Goal: Task Accomplishment & Management: Manage account settings

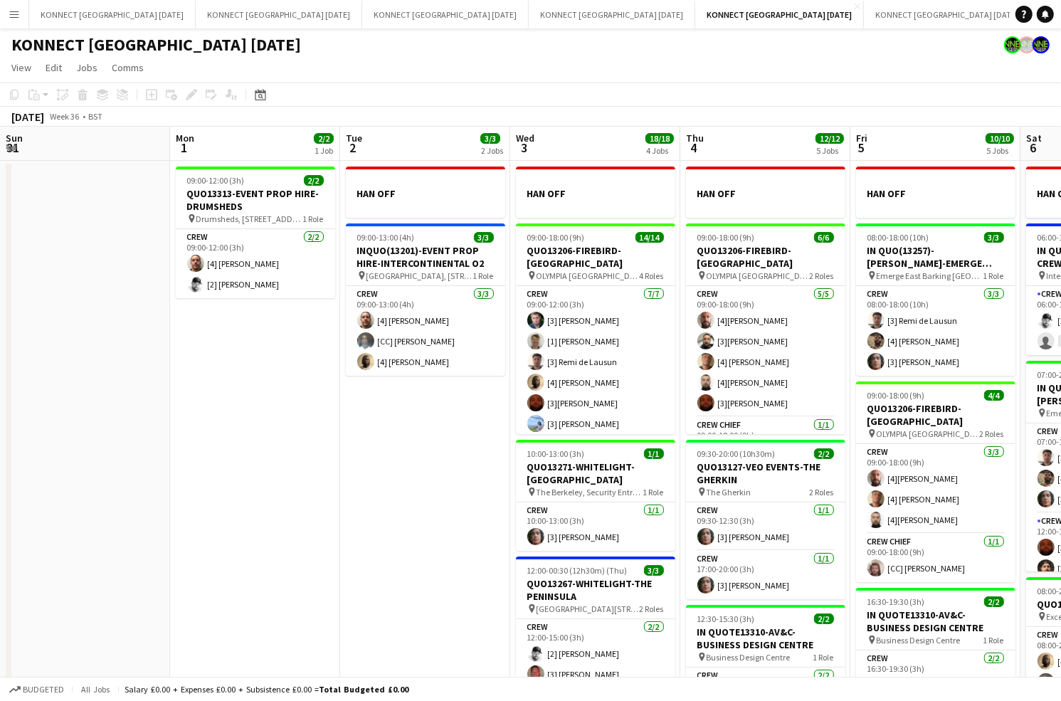
scroll to position [0, 461]
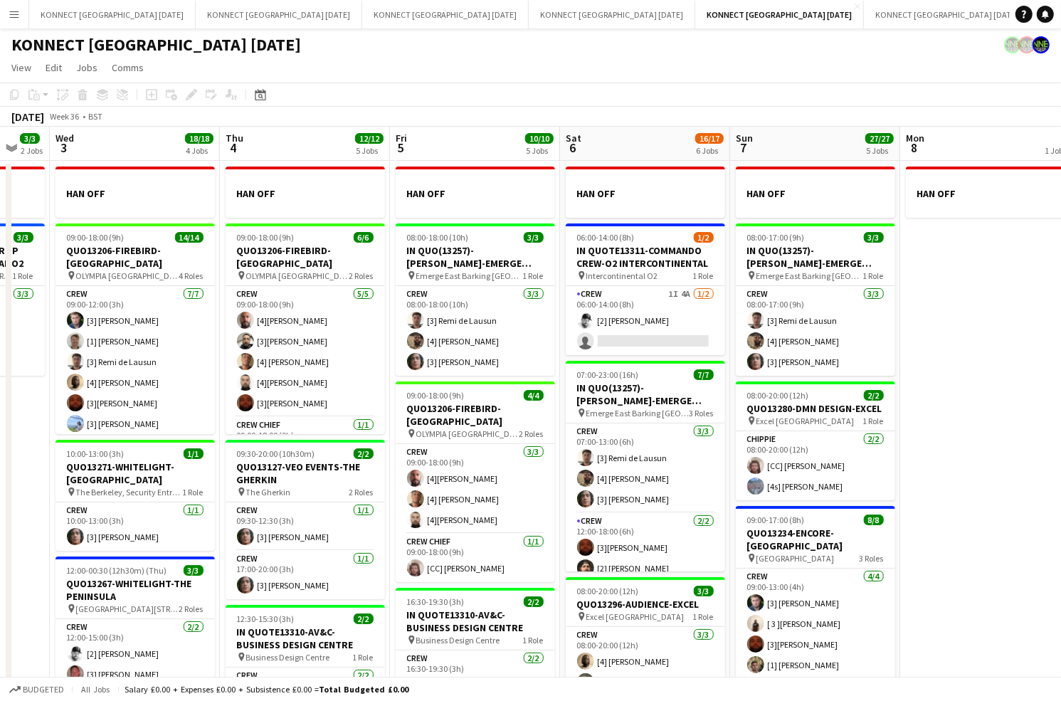
click at [1058, 684] on div "Budgeted All jobs Salary £0.00 + Expenses £0.00 + Subsistence £0.00 = Total Bud…" at bounding box center [530, 689] width 1061 height 24
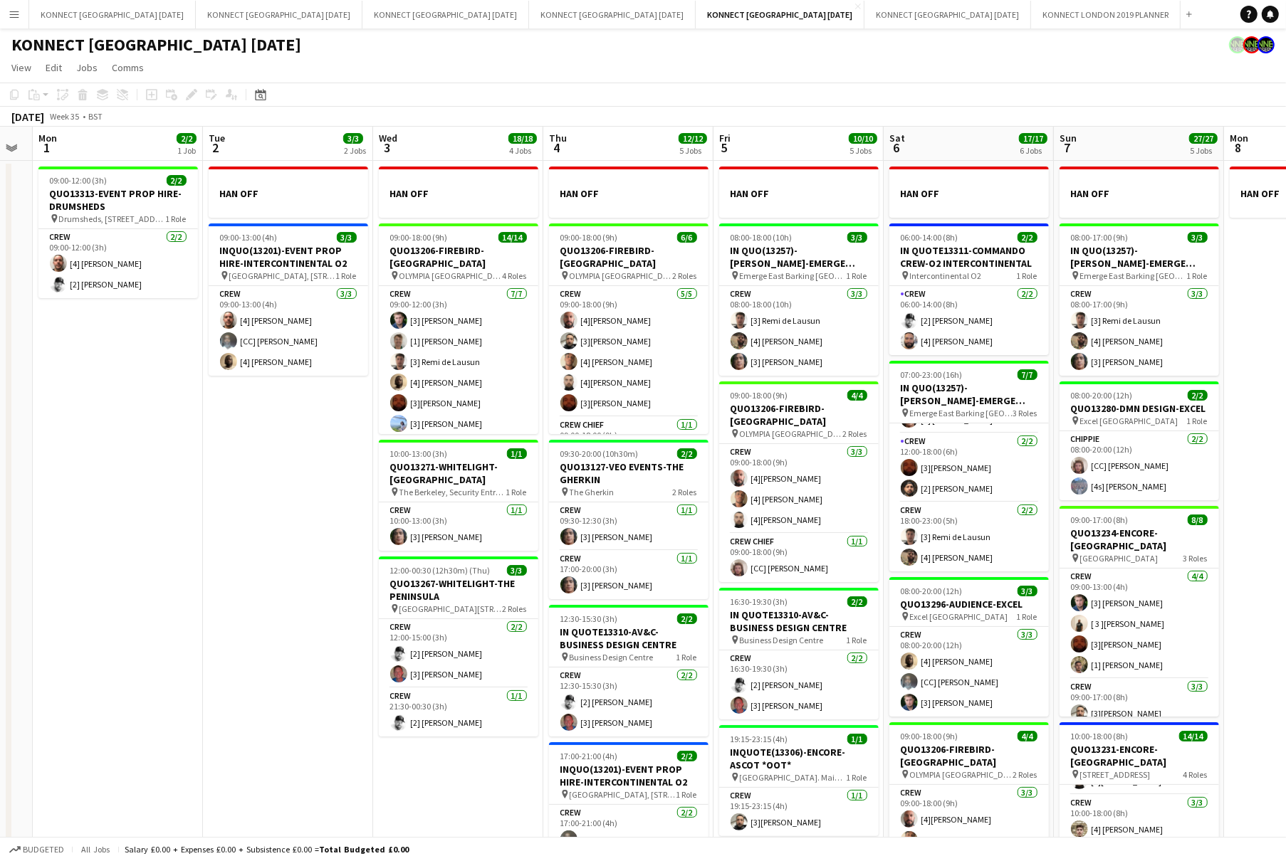
scroll to position [0, 495]
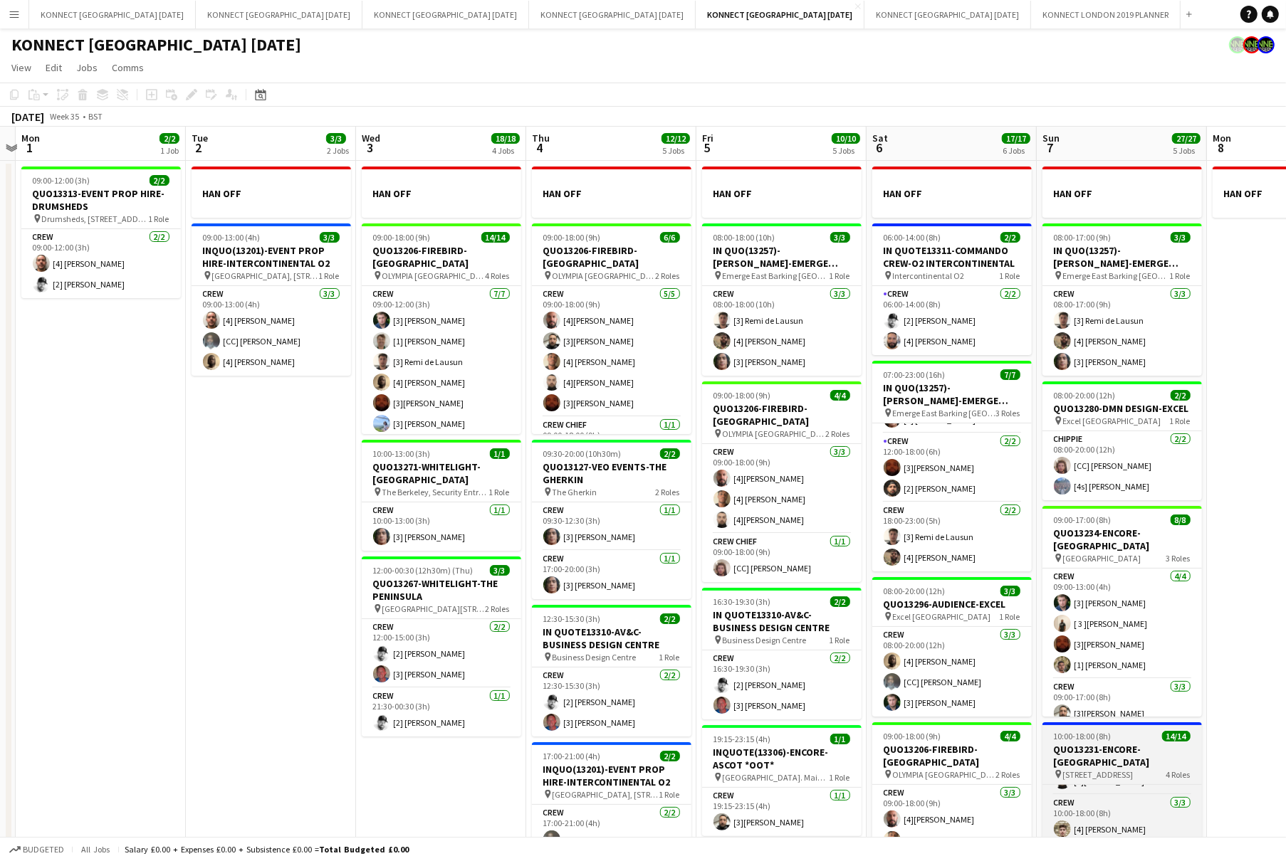
click at [1061, 700] on h3 "QUO13231-ENCORE-[GEOGRAPHIC_DATA]" at bounding box center [1121, 756] width 159 height 26
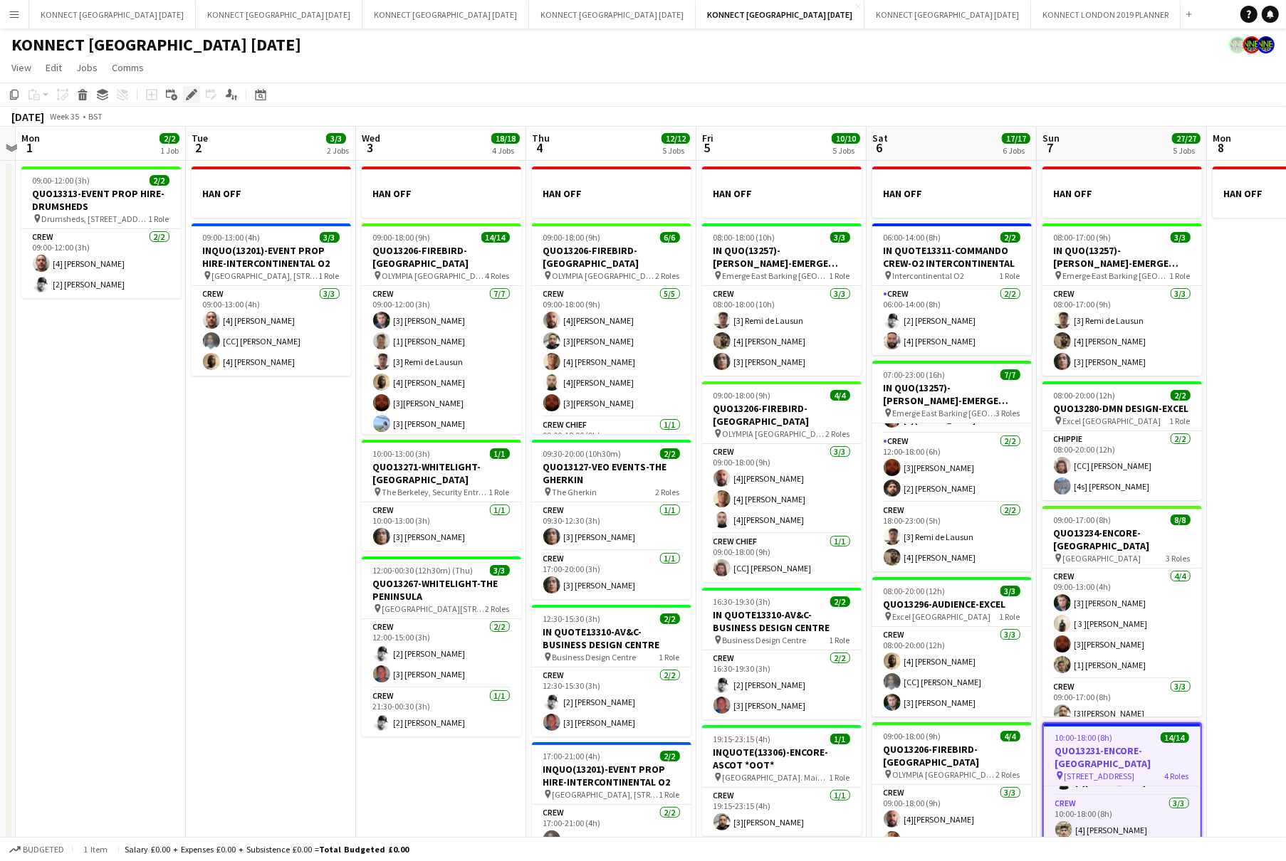
click at [189, 97] on icon at bounding box center [191, 95] width 8 height 8
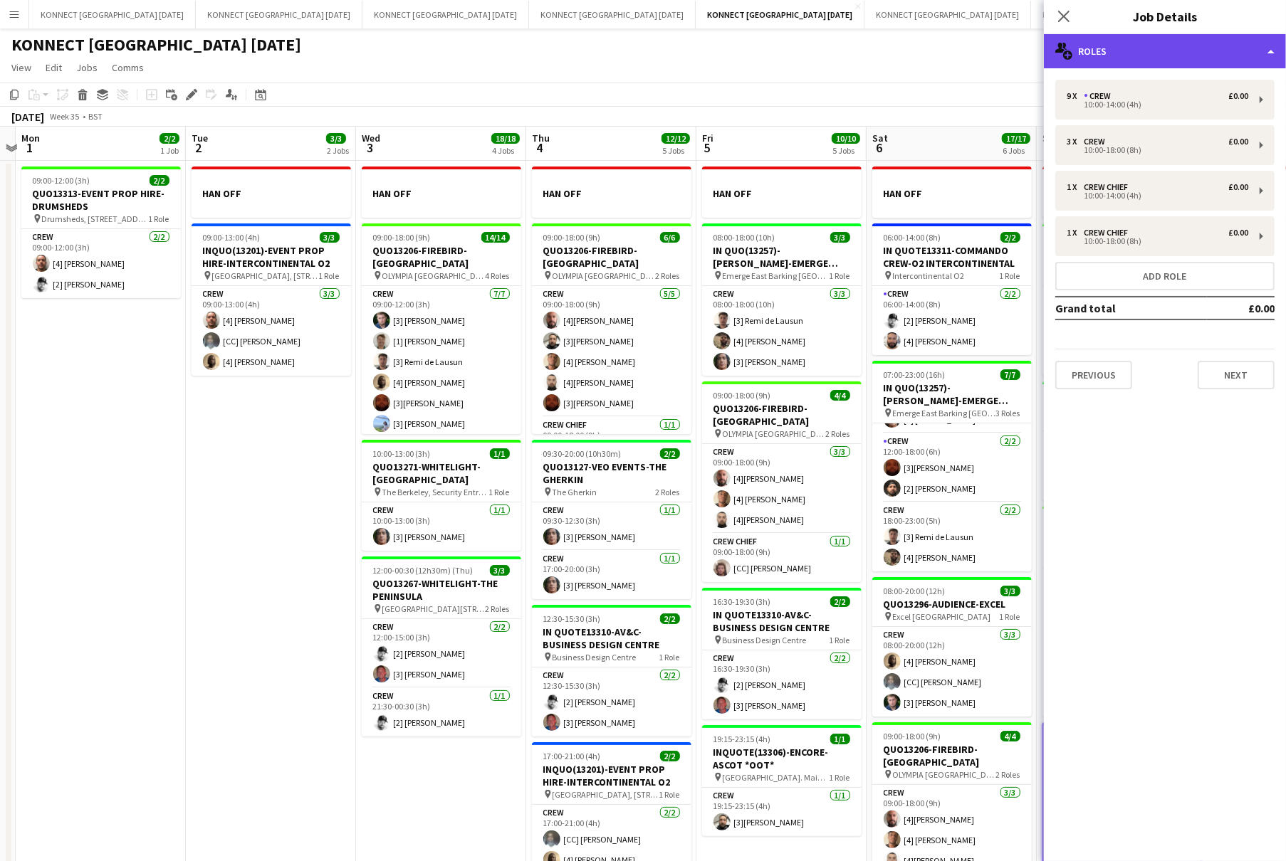
click at [1061, 48] on div "multiple-users-add Roles" at bounding box center [1164, 51] width 242 height 34
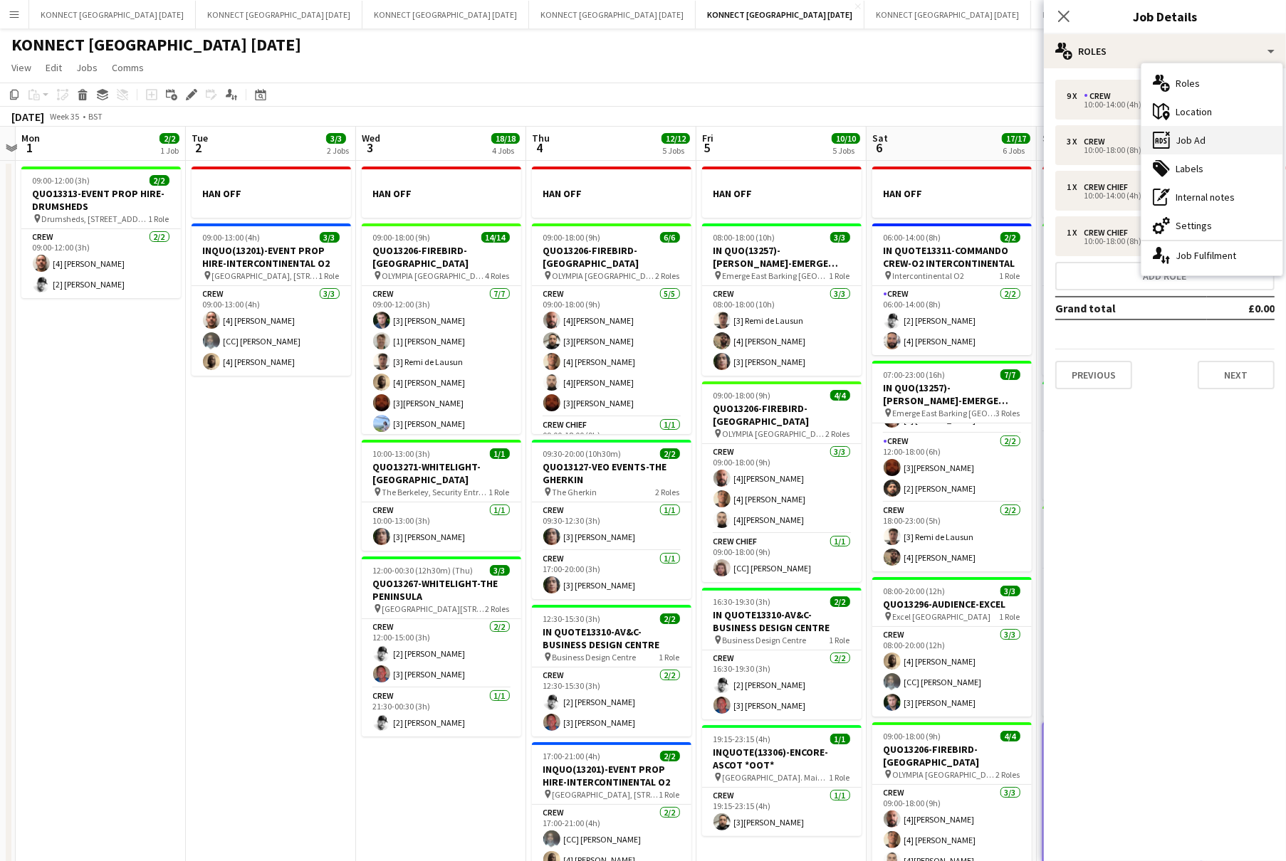
click at [1061, 138] on div "ads-window Job Ad" at bounding box center [1211, 140] width 141 height 28
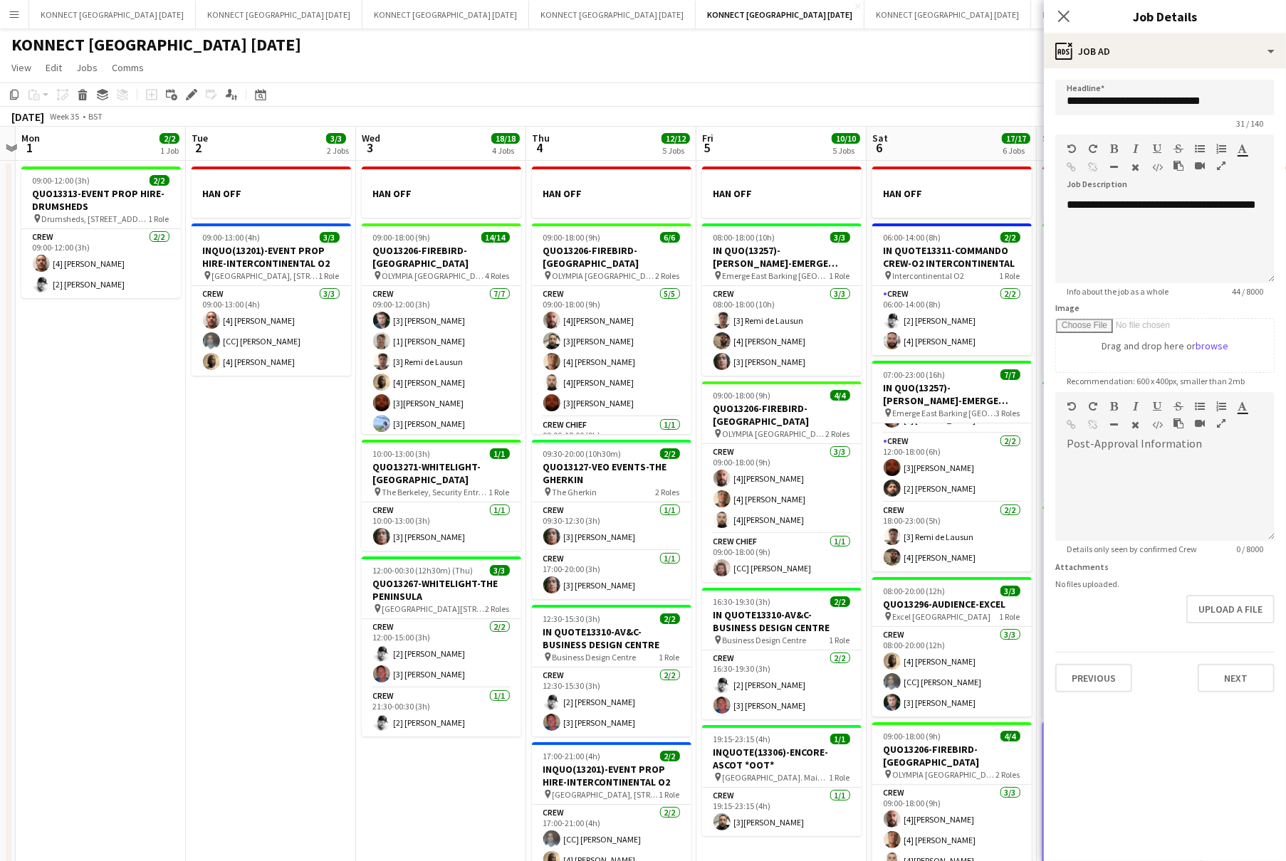
click at [804, 71] on app-page-menu "View Day view expanded Day view collapsed Month view Date picker Jump to [DATE]…" at bounding box center [643, 69] width 1286 height 27
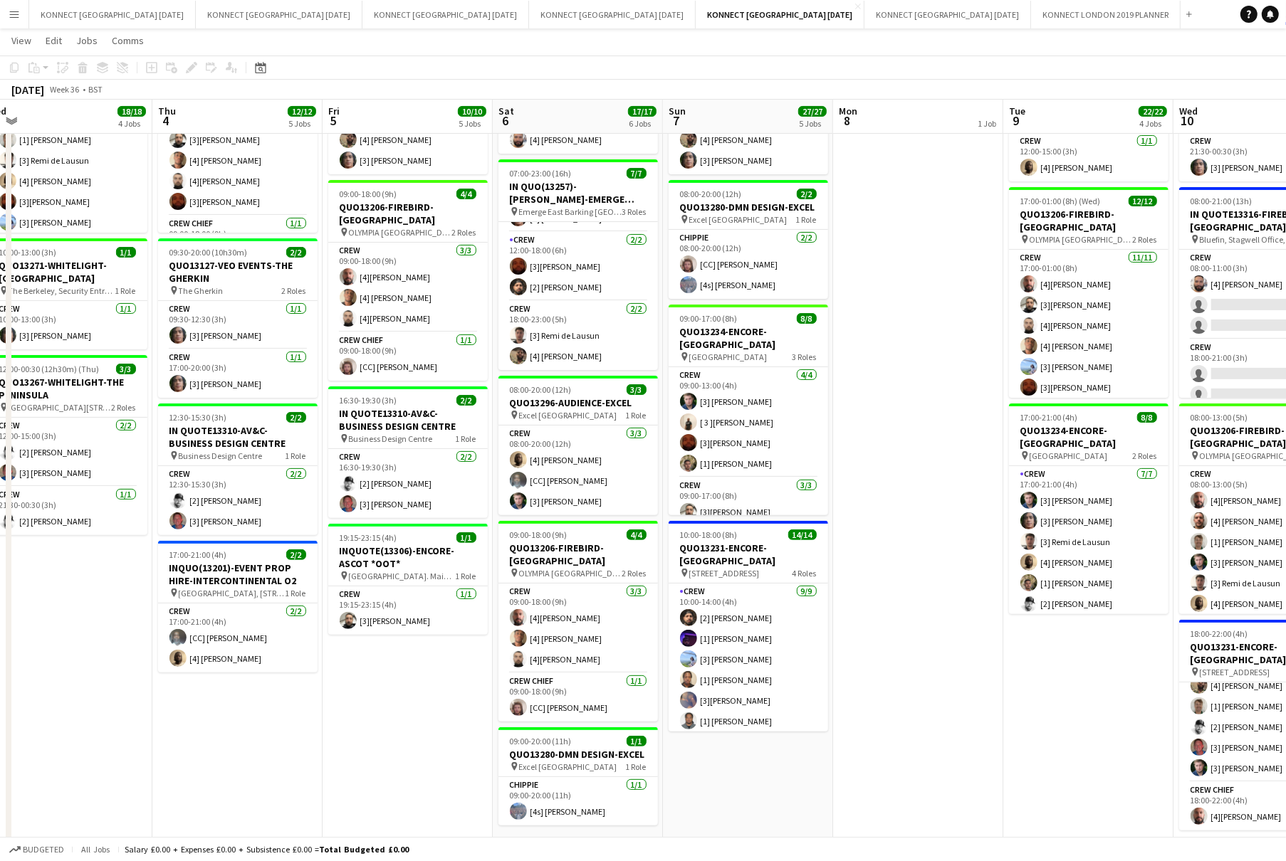
scroll to position [253, 0]
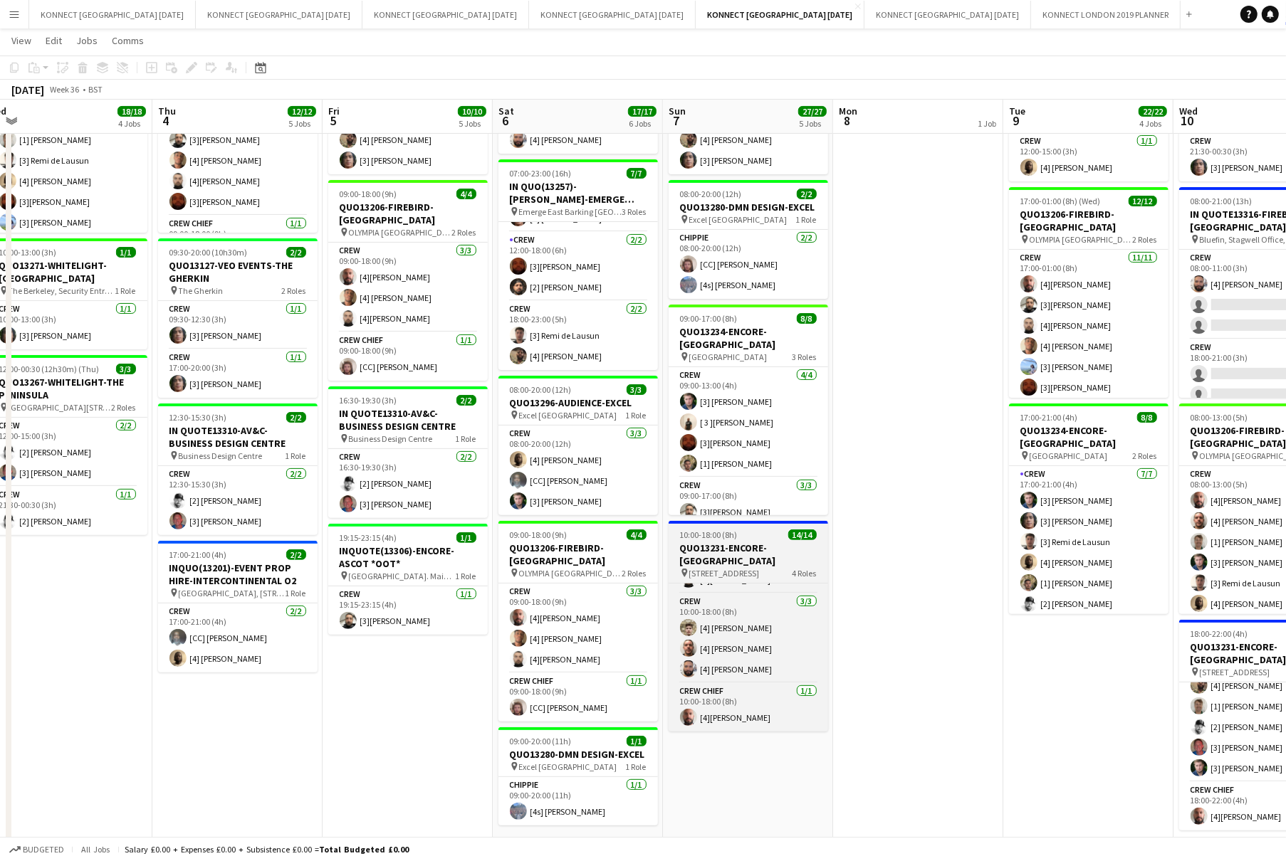
click at [733, 547] on h3 "QUO13231-ENCORE-[GEOGRAPHIC_DATA]" at bounding box center [747, 555] width 159 height 26
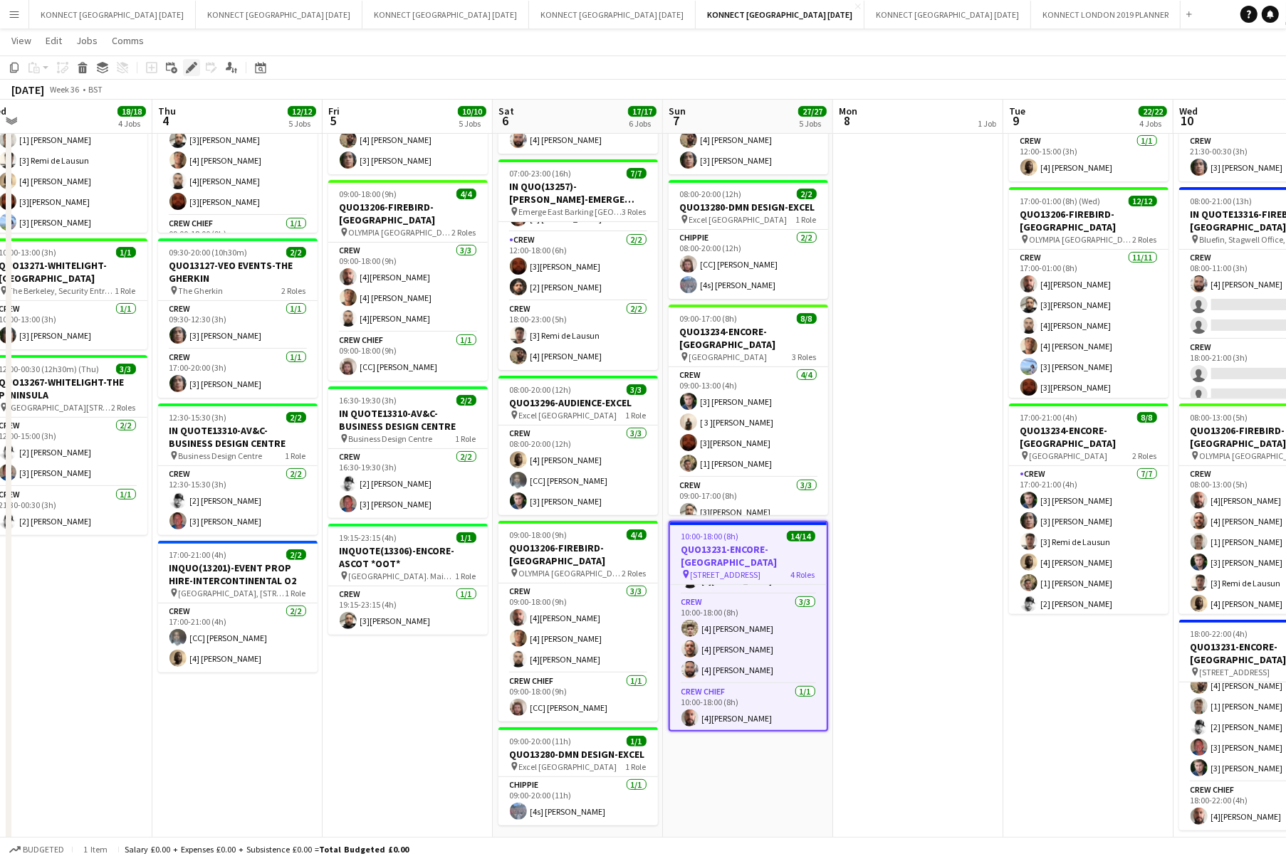
click at [191, 69] on icon at bounding box center [191, 68] width 8 height 8
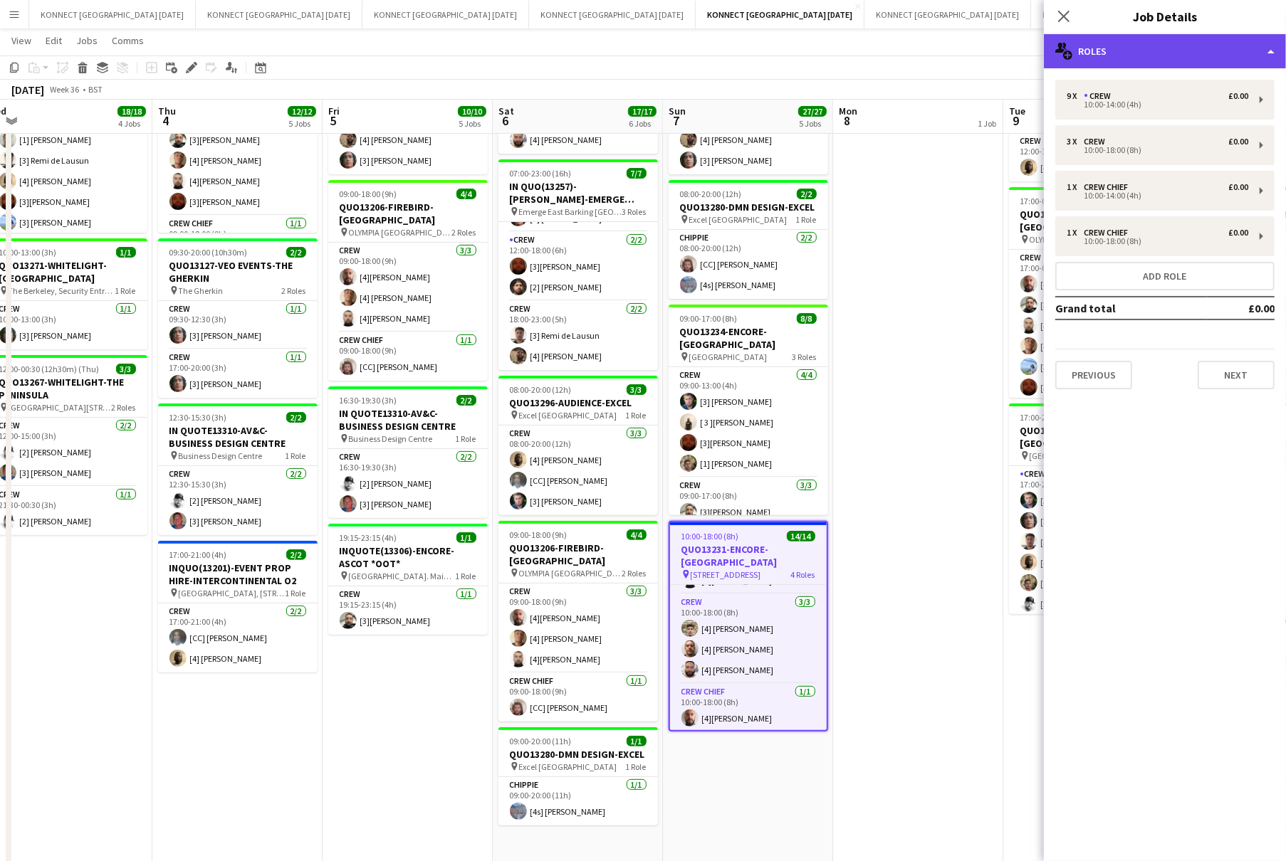
click at [1061, 52] on div "multiple-users-add Roles" at bounding box center [1164, 51] width 242 height 34
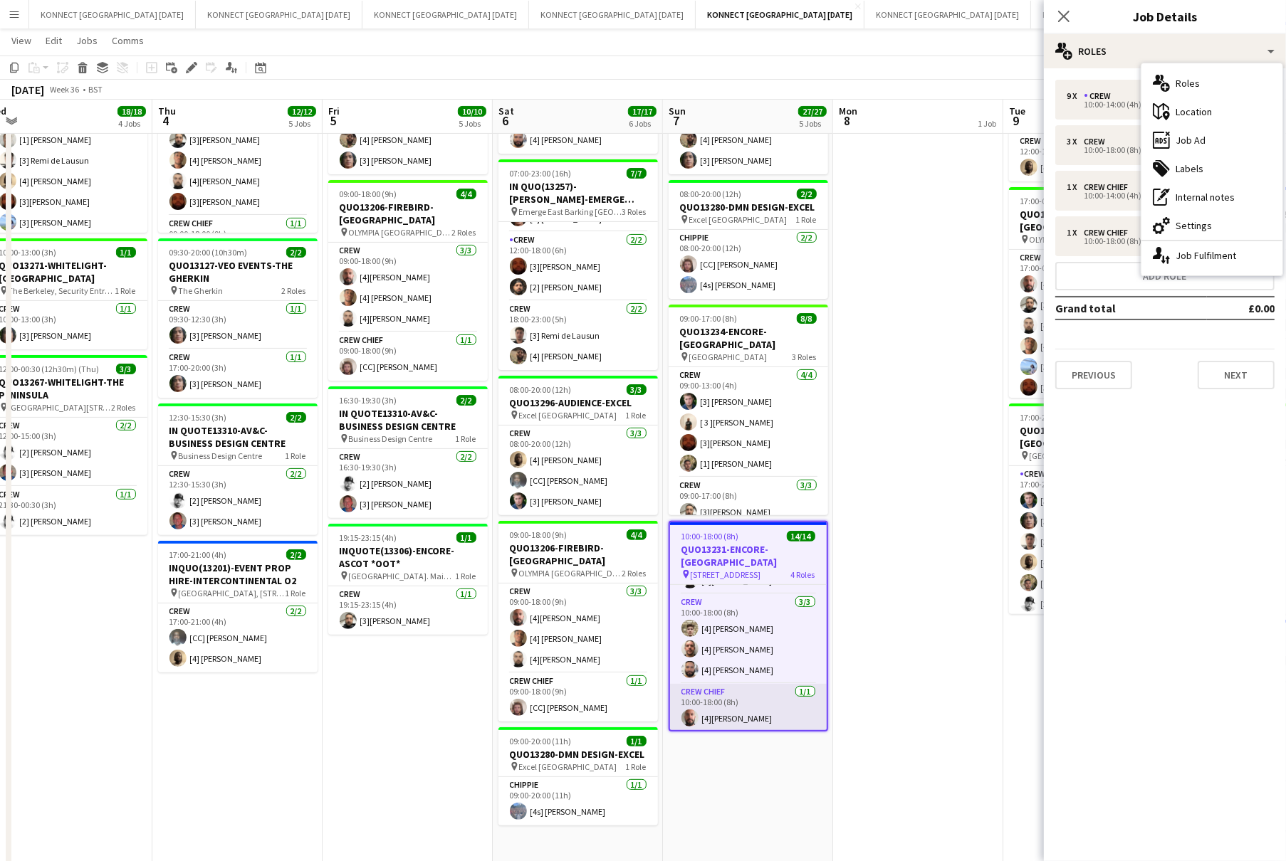
click at [740, 690] on app-card-role "Crew Chief [DATE] 10:00-18:00 (8h) [4][PERSON_NAME]" at bounding box center [748, 708] width 157 height 48
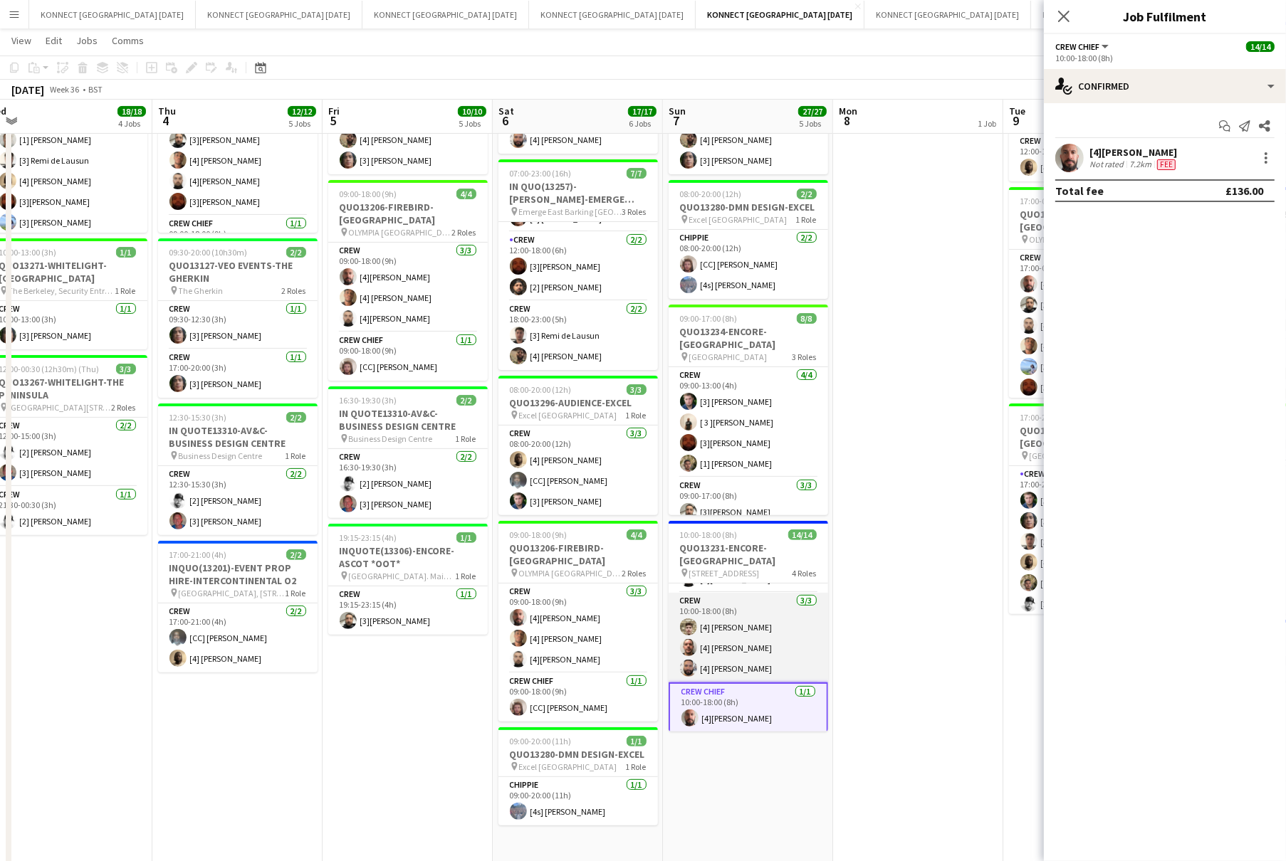
click at [744, 654] on app-card-role "Crew [DATE] 10:00-18:00 (8h) [4] [PERSON_NAME] [4] [PERSON_NAME] [4] [PERSON_NA…" at bounding box center [747, 638] width 159 height 90
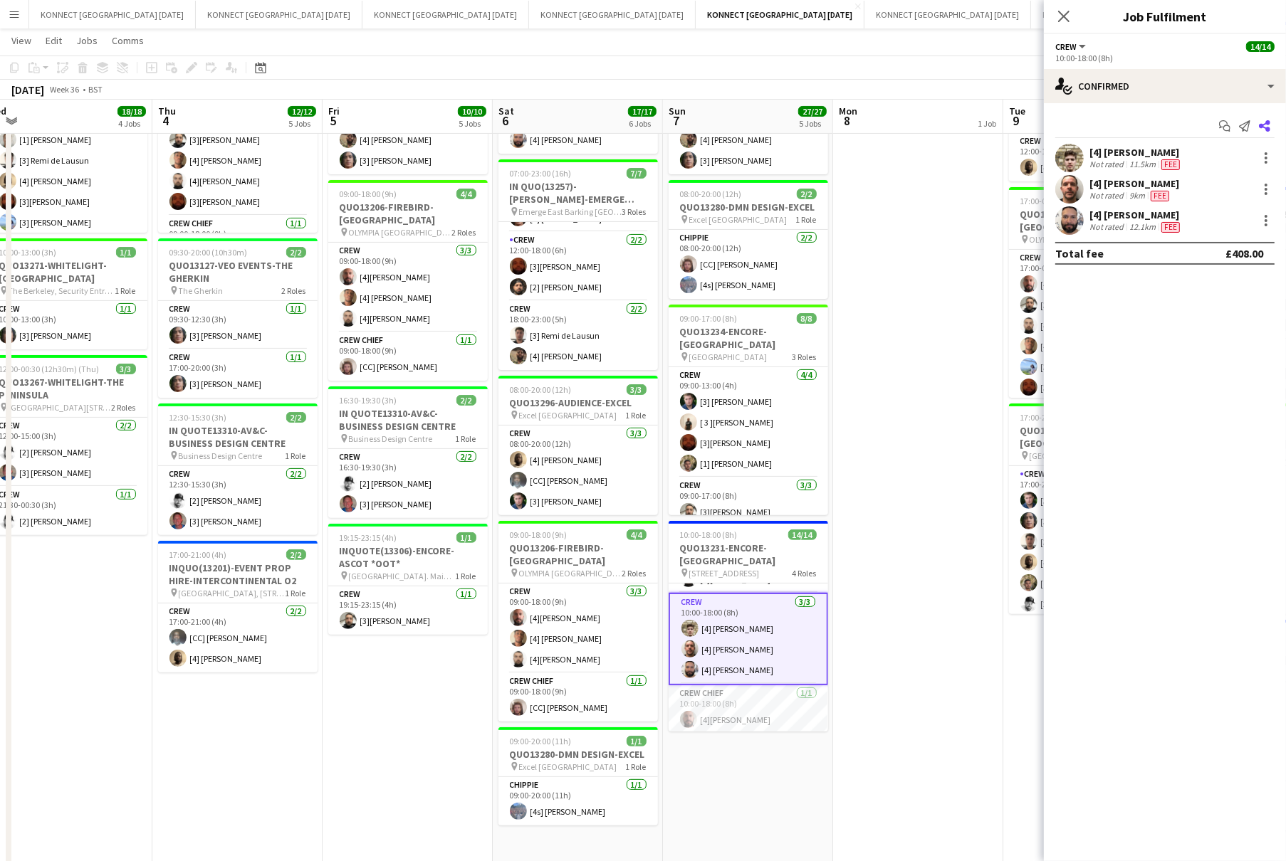
click at [1061, 125] on icon "Share" at bounding box center [1263, 125] width 11 height 11
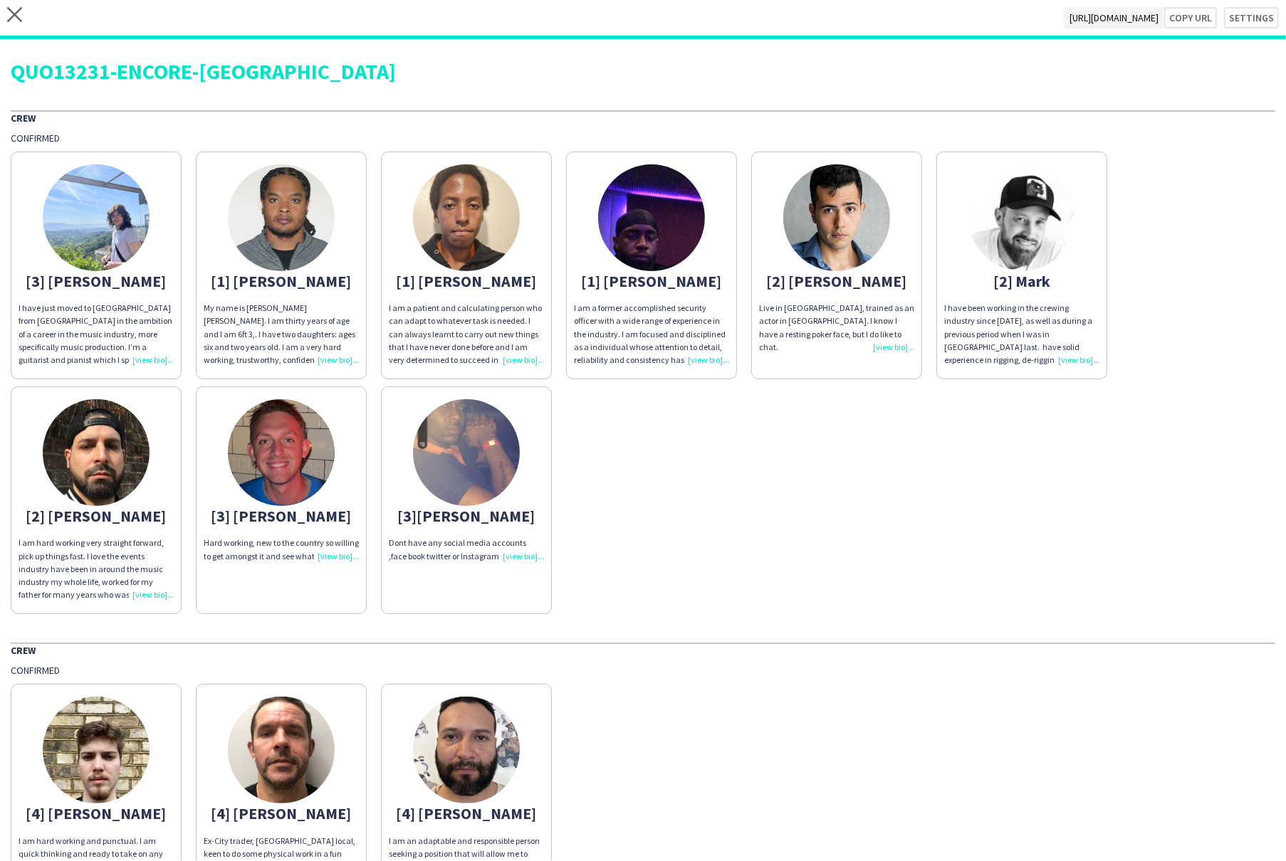
click at [24, 22] on div "close [URL][DOMAIN_NAME] Copy url Settings" at bounding box center [643, 19] width 1286 height 39
click at [12, 11] on icon at bounding box center [14, 14] width 15 height 15
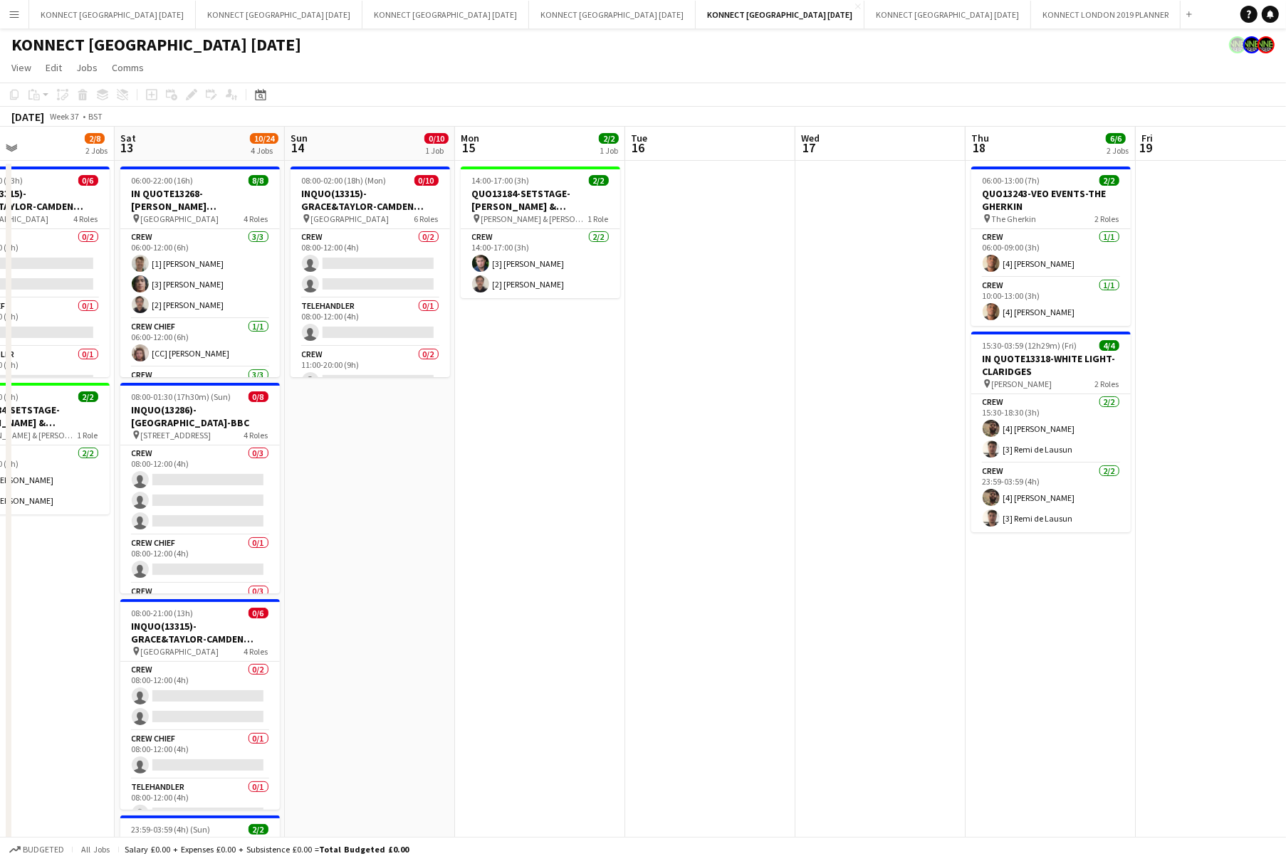
scroll to position [0, 570]
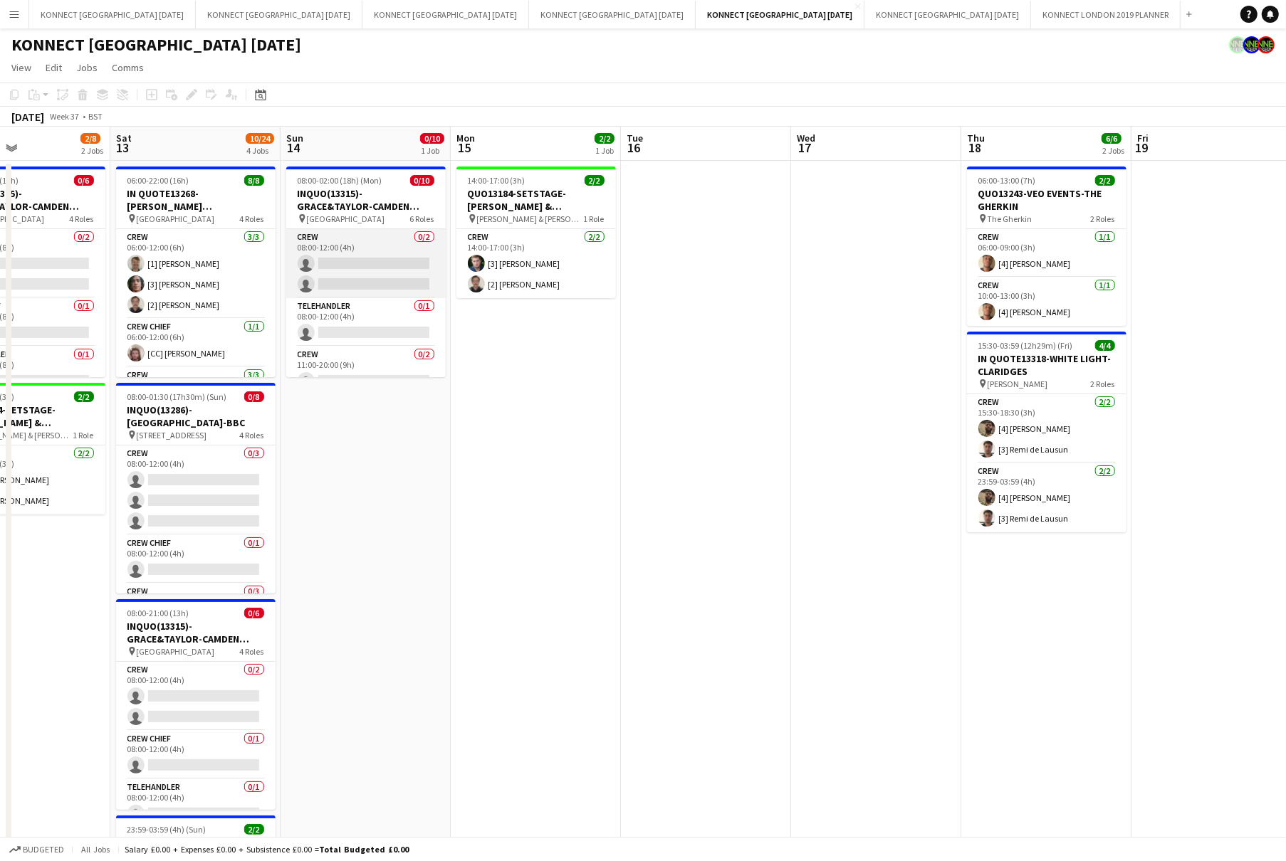
click at [378, 270] on app-card-role "Crew 0/2 08:00-12:00 (4h) single-neutral-actions single-neutral-actions" at bounding box center [365, 263] width 159 height 69
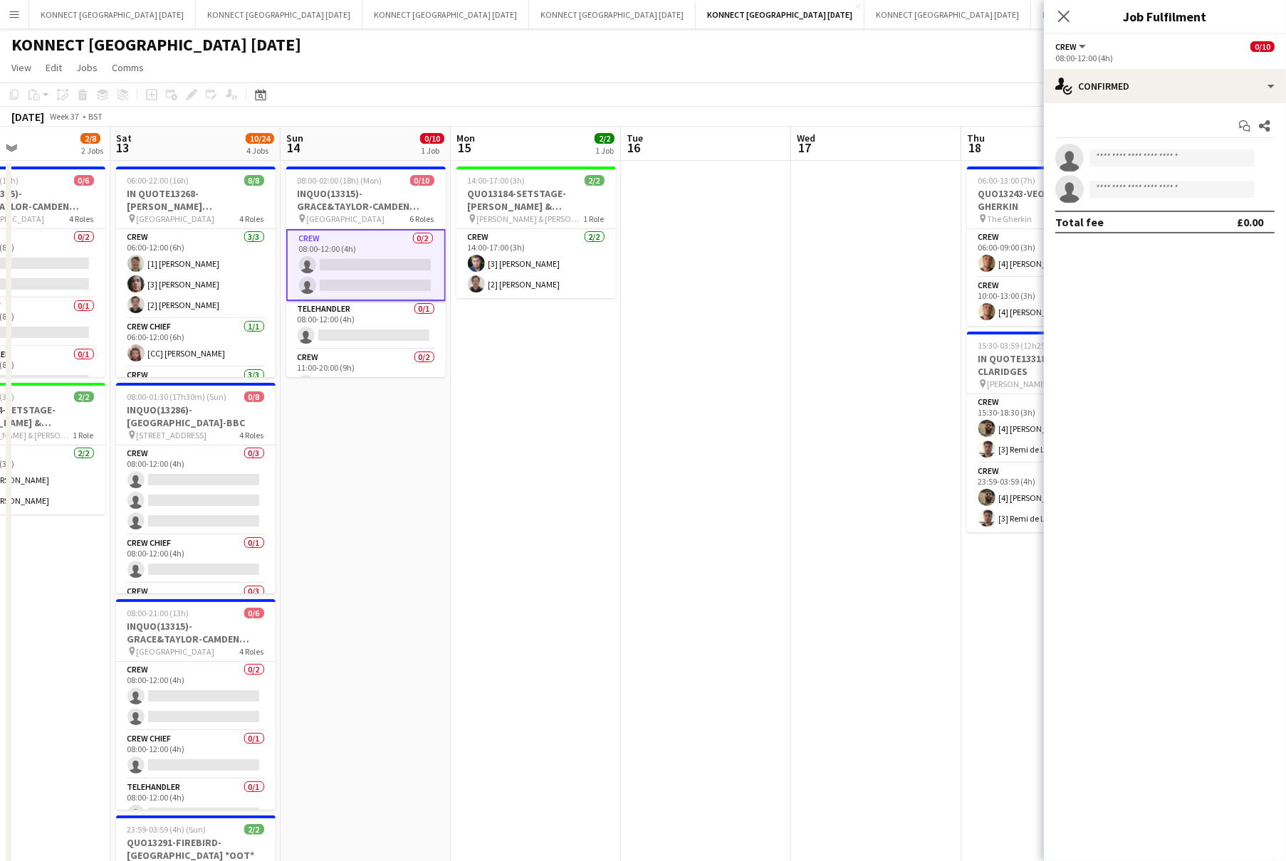
click at [1061, 147] on app-invite-slot "single-neutral-actions" at bounding box center [1164, 158] width 242 height 28
click at [1061, 155] on input at bounding box center [1171, 157] width 165 height 17
type input "*"
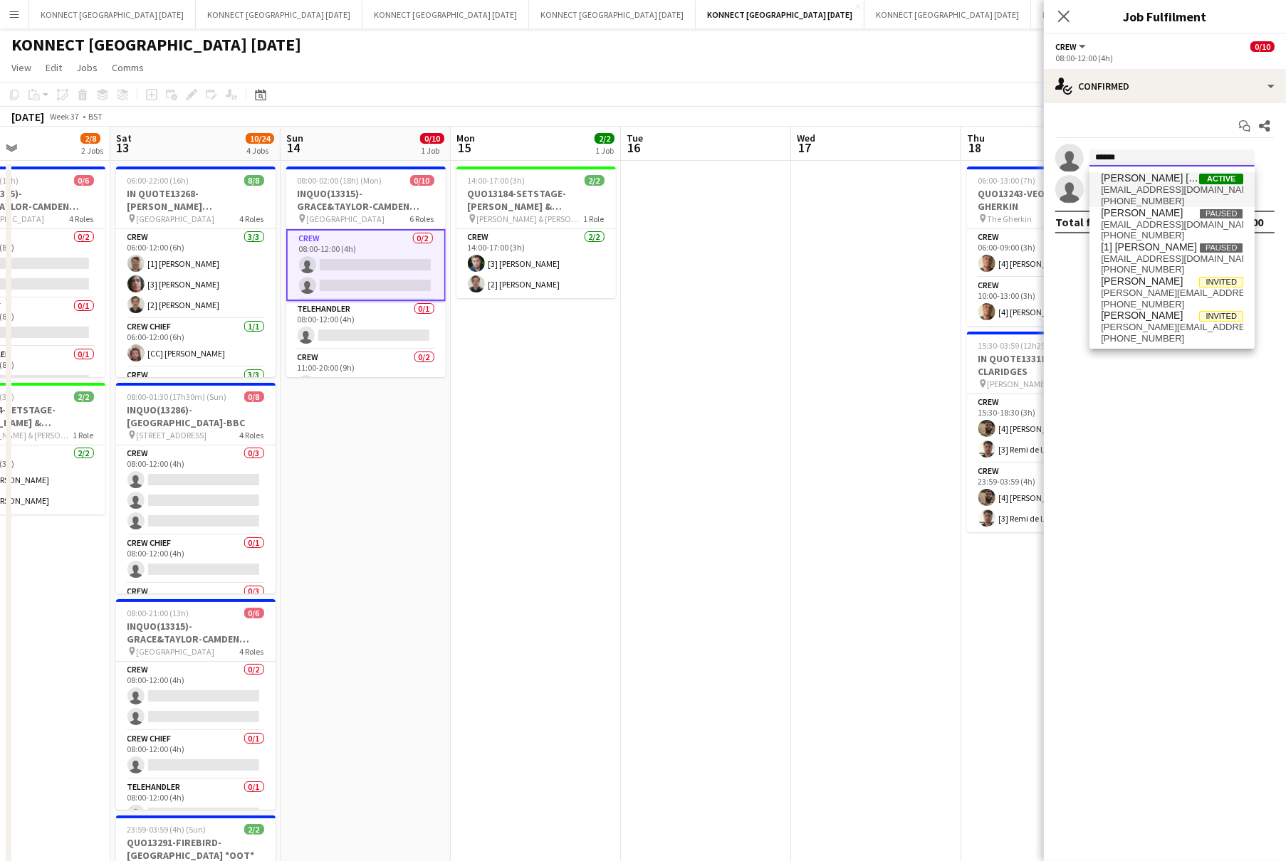
type input "******"
click at [1061, 191] on span "[EMAIL_ADDRESS][DOMAIN_NAME]" at bounding box center [1171, 189] width 142 height 11
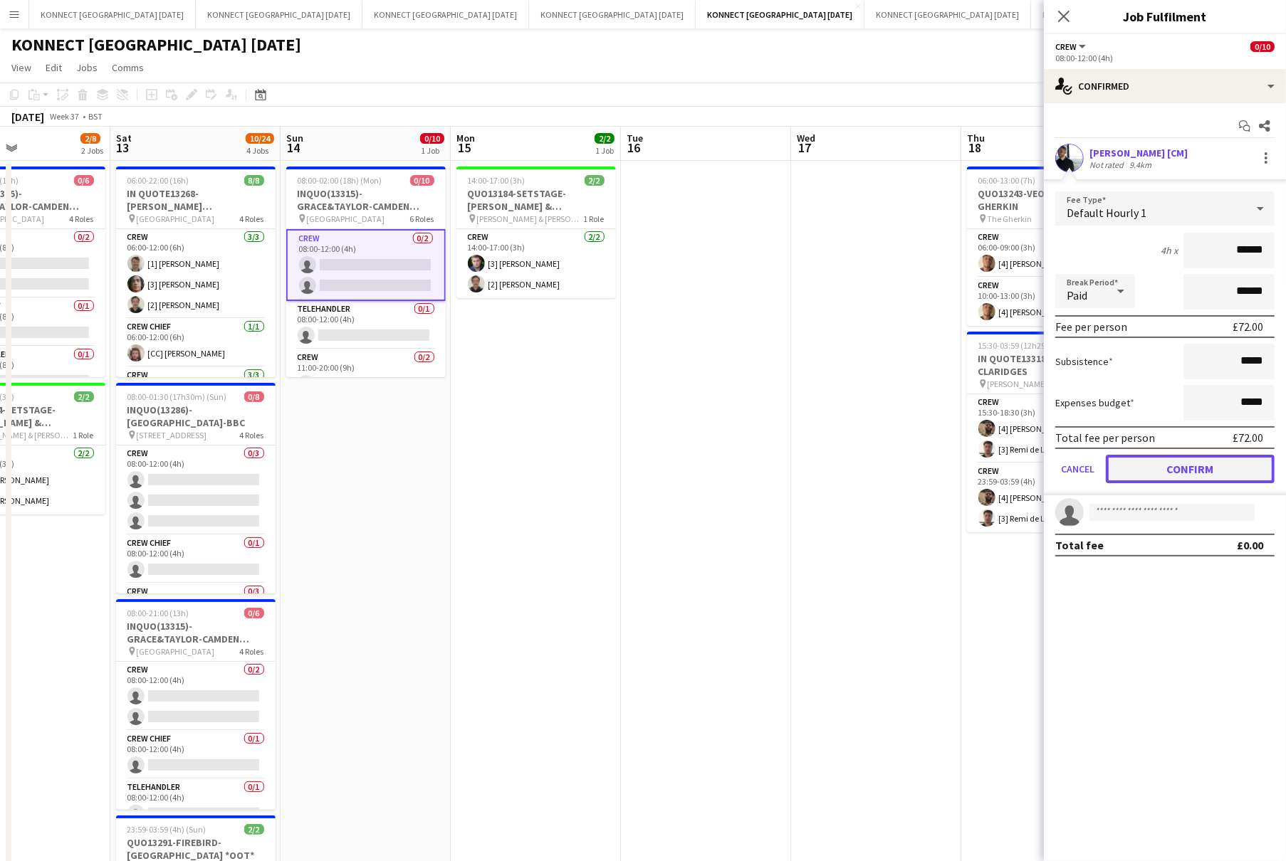
click at [1061, 459] on button "Confirm" at bounding box center [1189, 469] width 169 height 28
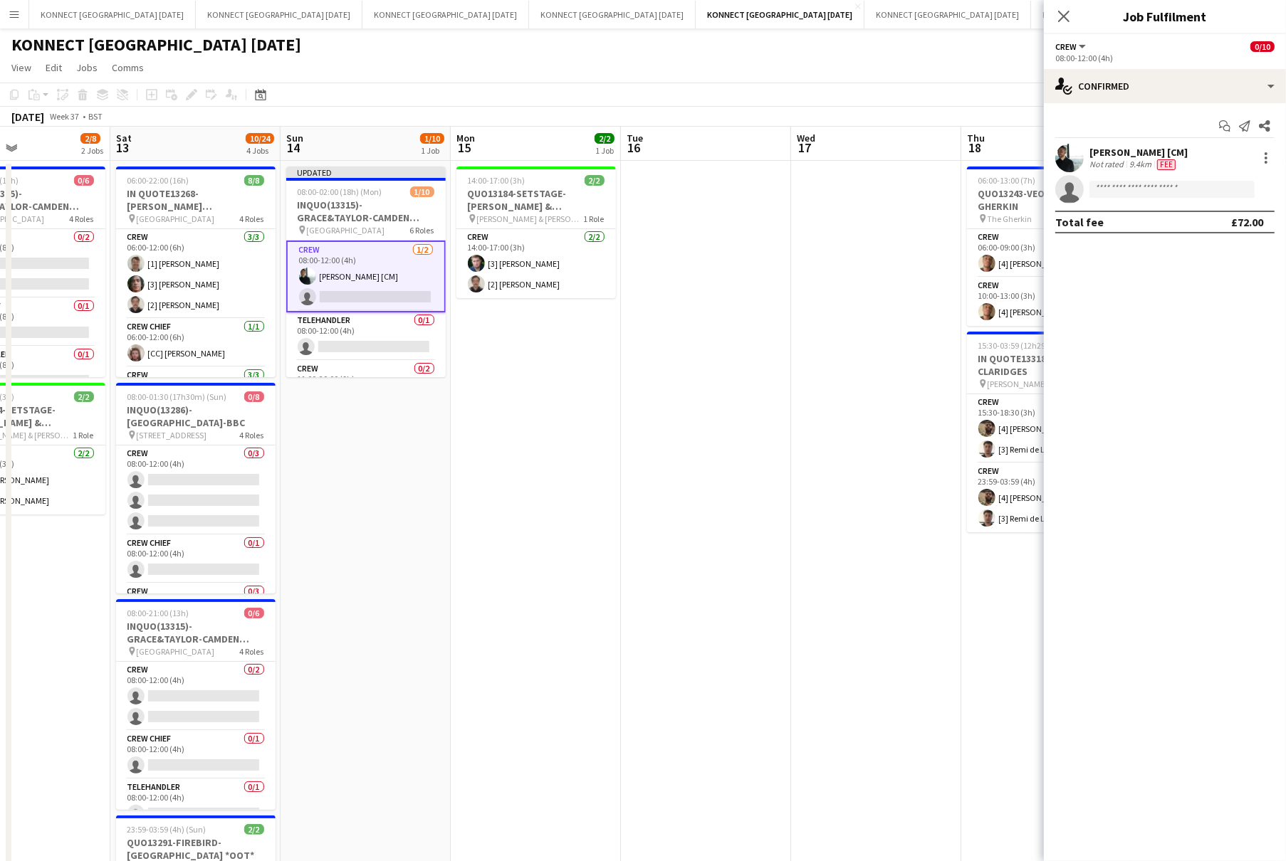
click at [784, 292] on app-date-cell at bounding box center [706, 623] width 170 height 925
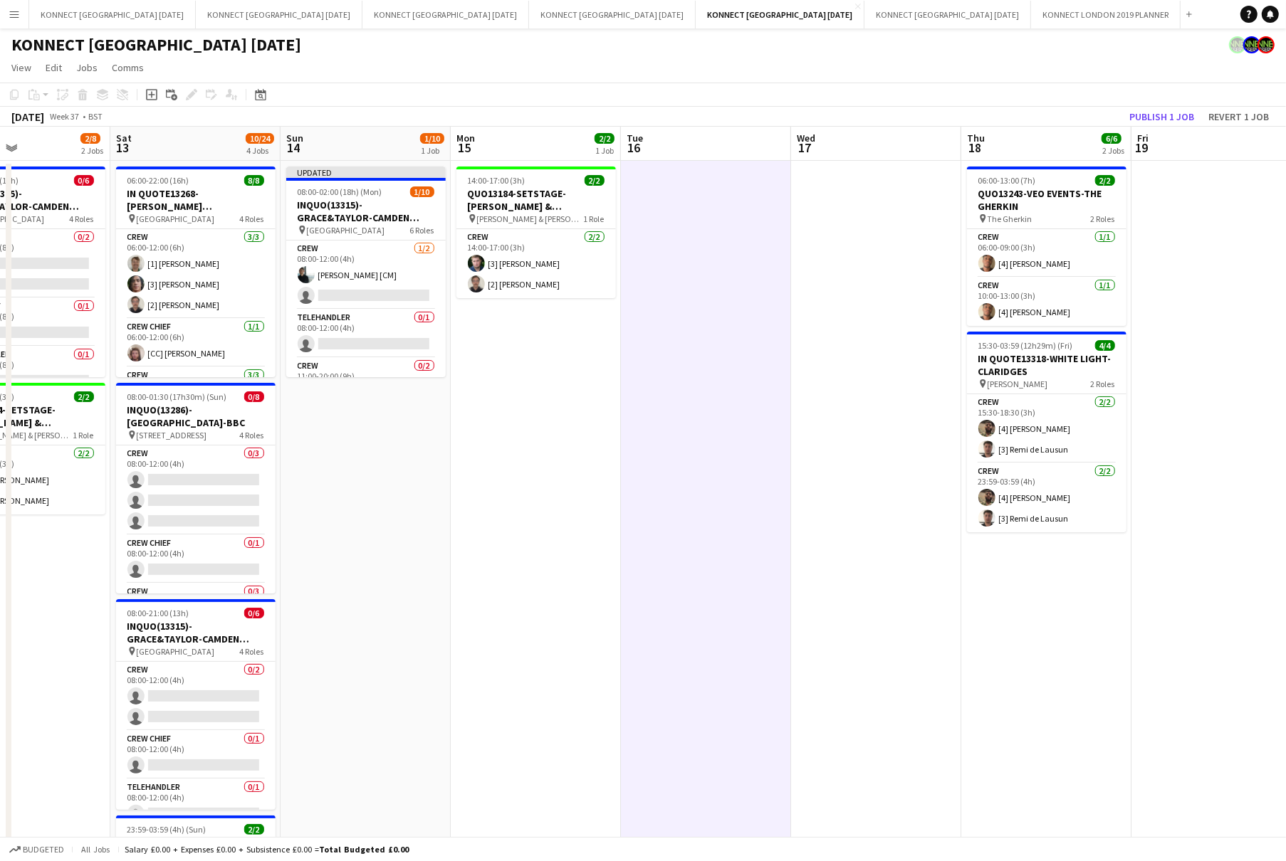
click at [1061, 127] on app-board-header-date "Fri 19" at bounding box center [1216, 144] width 170 height 34
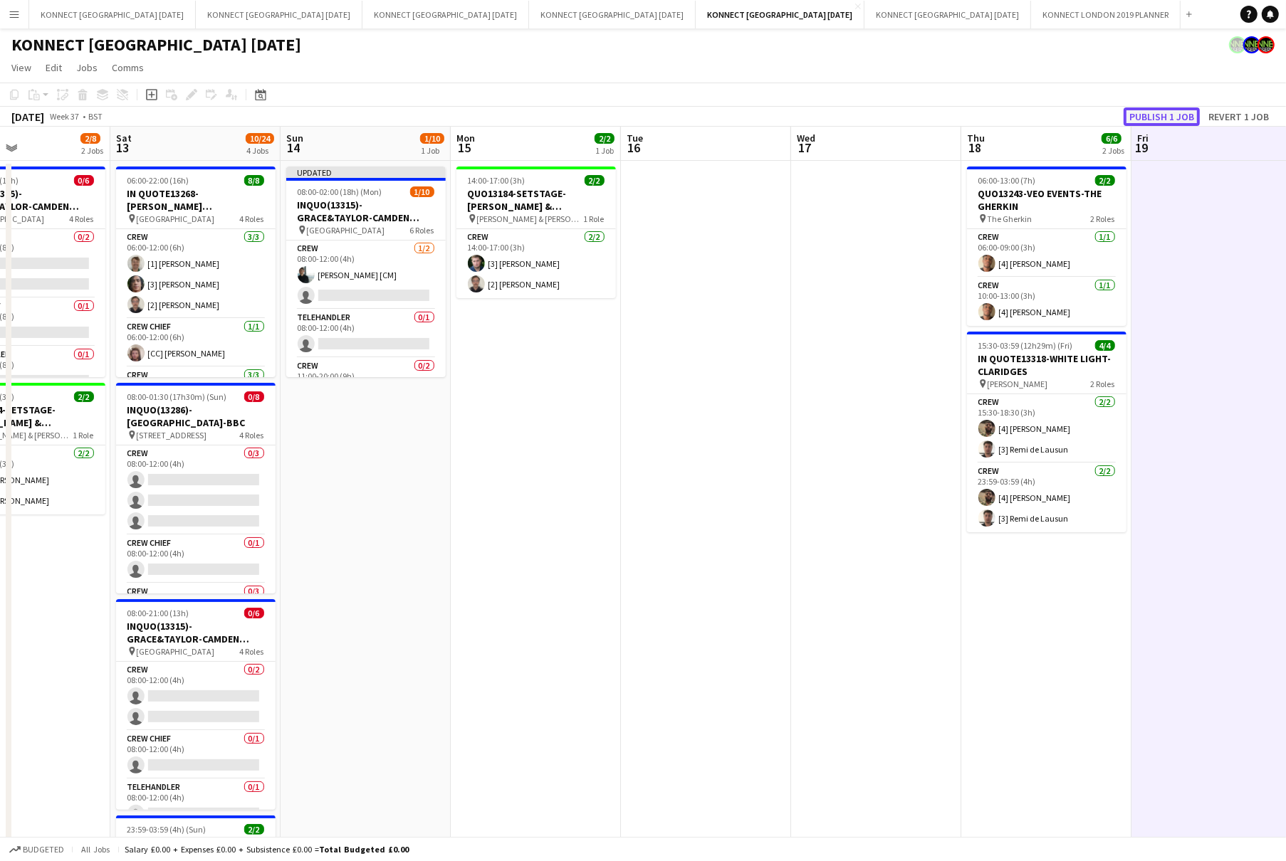
click at [1061, 115] on button "Publish 1 job" at bounding box center [1161, 116] width 76 height 19
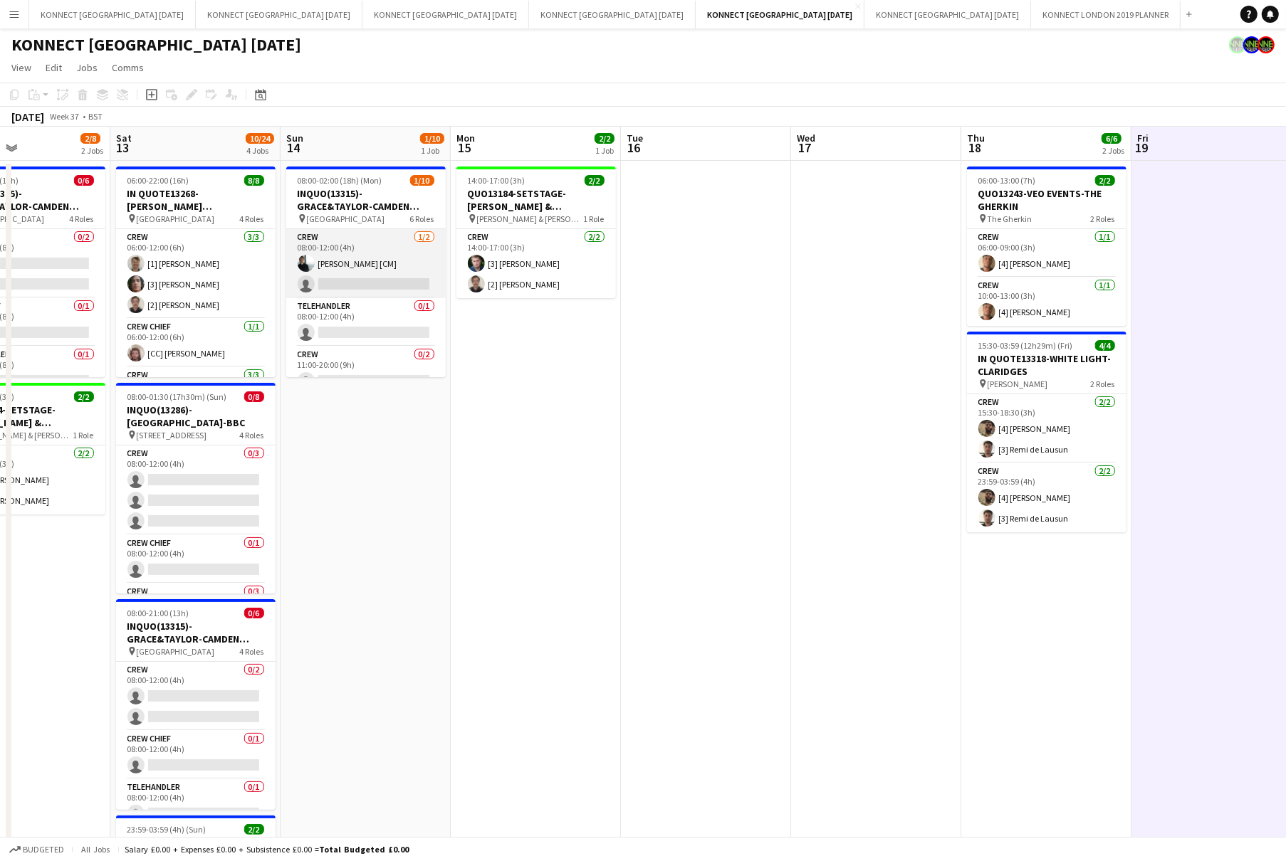
click at [347, 258] on app-card-role "Crew [DATE] 08:00-12:00 (4h) [PERSON_NAME] [CM] single-neutral-actions" at bounding box center [365, 263] width 159 height 69
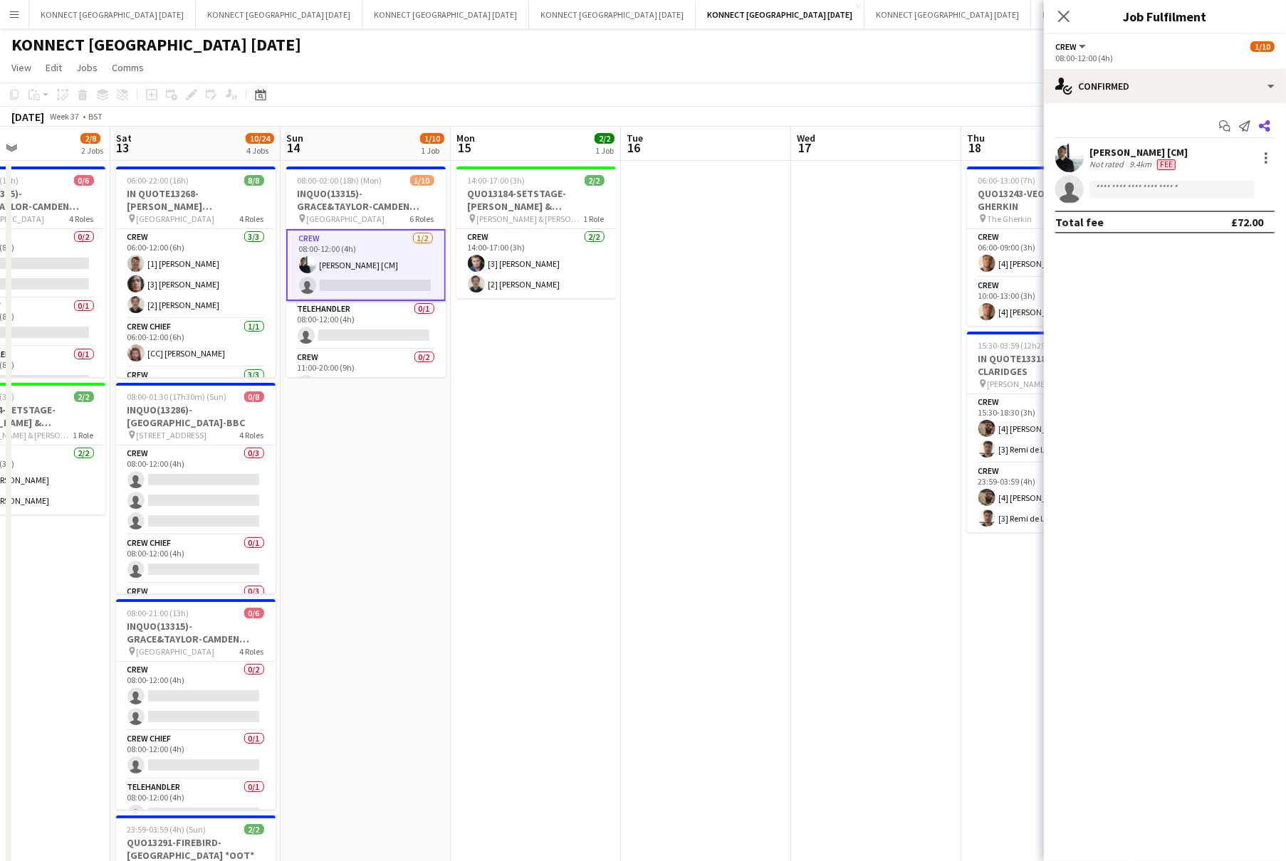
click at [1061, 126] on icon "Share" at bounding box center [1263, 125] width 11 height 11
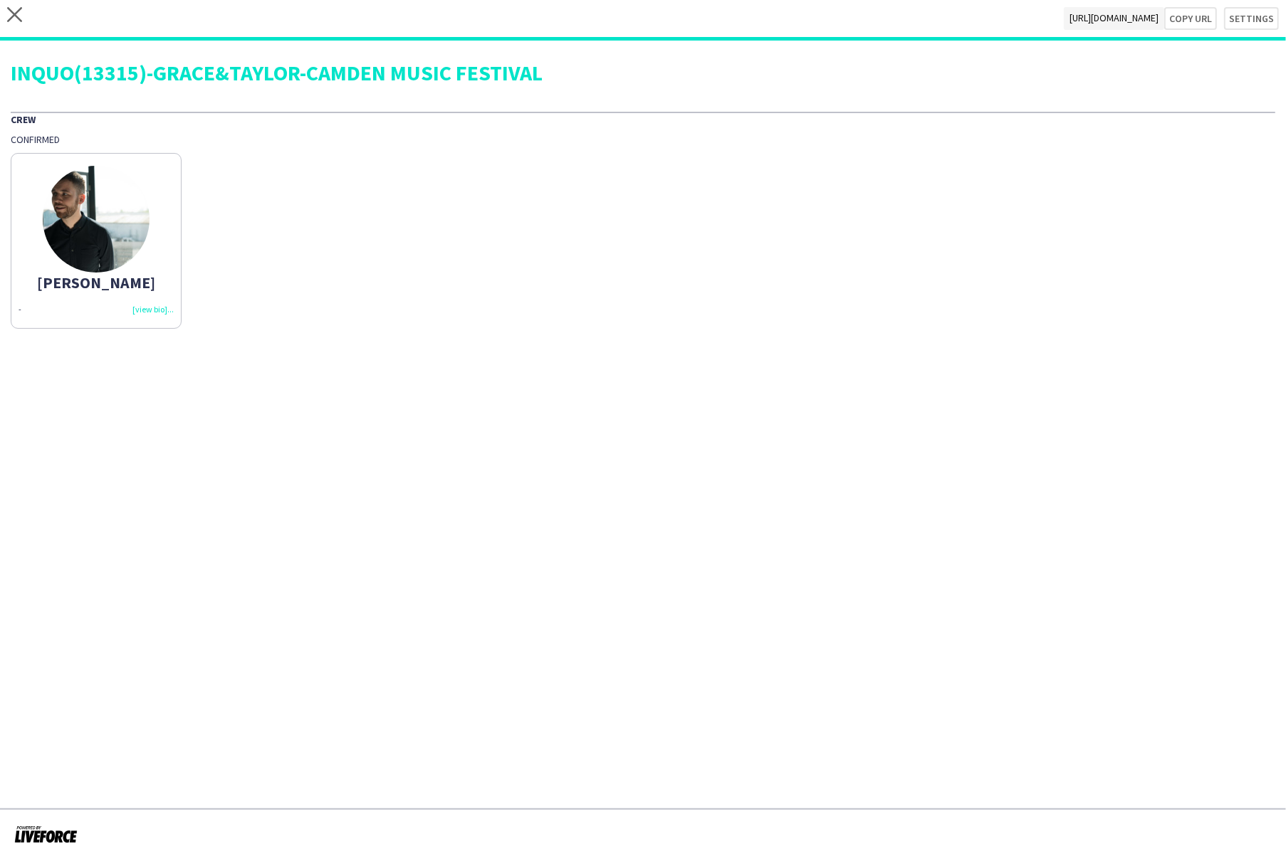
click at [156, 308] on div "-" at bounding box center [96, 309] width 155 height 13
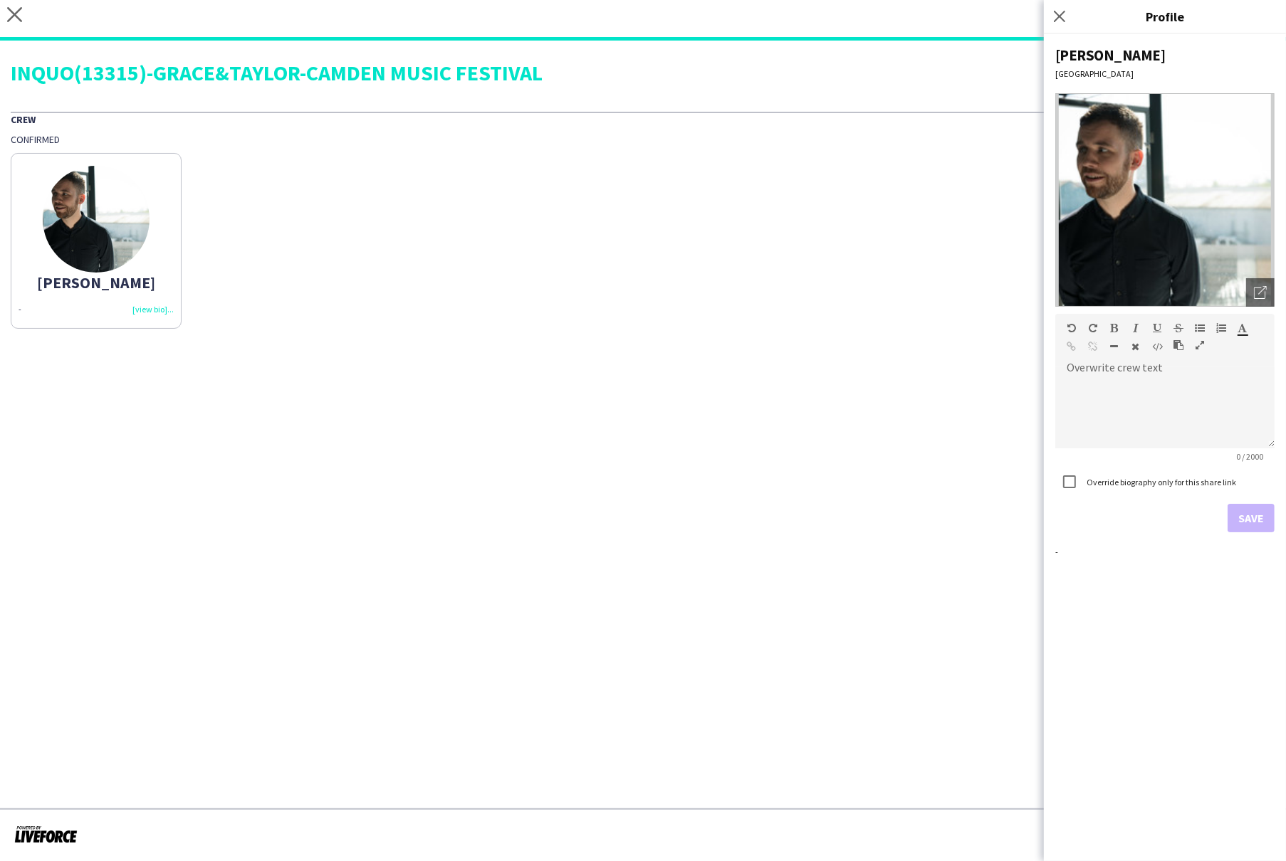
click at [800, 359] on app-share-pages "close [URL][DOMAIN_NAME] Copy url Settings INQUO(13315)-GRACE&TAYLOR-CAMDEN MUS…" at bounding box center [643, 430] width 1286 height 861
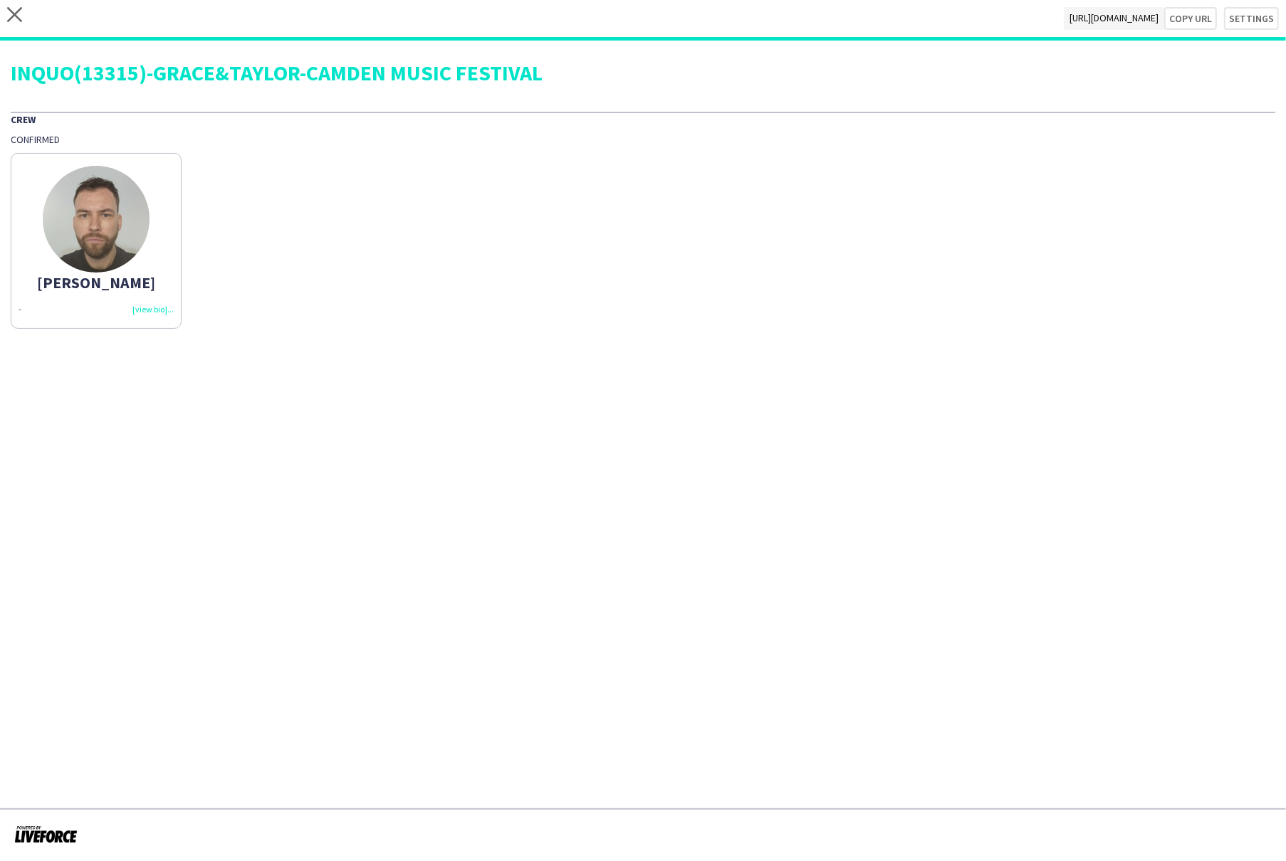
click at [540, 372] on app-share-pages "close [URL][DOMAIN_NAME] Copy url Settings INQUO(13315)-GRACE&TAYLOR-CAMDEN MUS…" at bounding box center [643, 430] width 1286 height 861
click at [20, 12] on icon "close" at bounding box center [14, 14] width 15 height 15
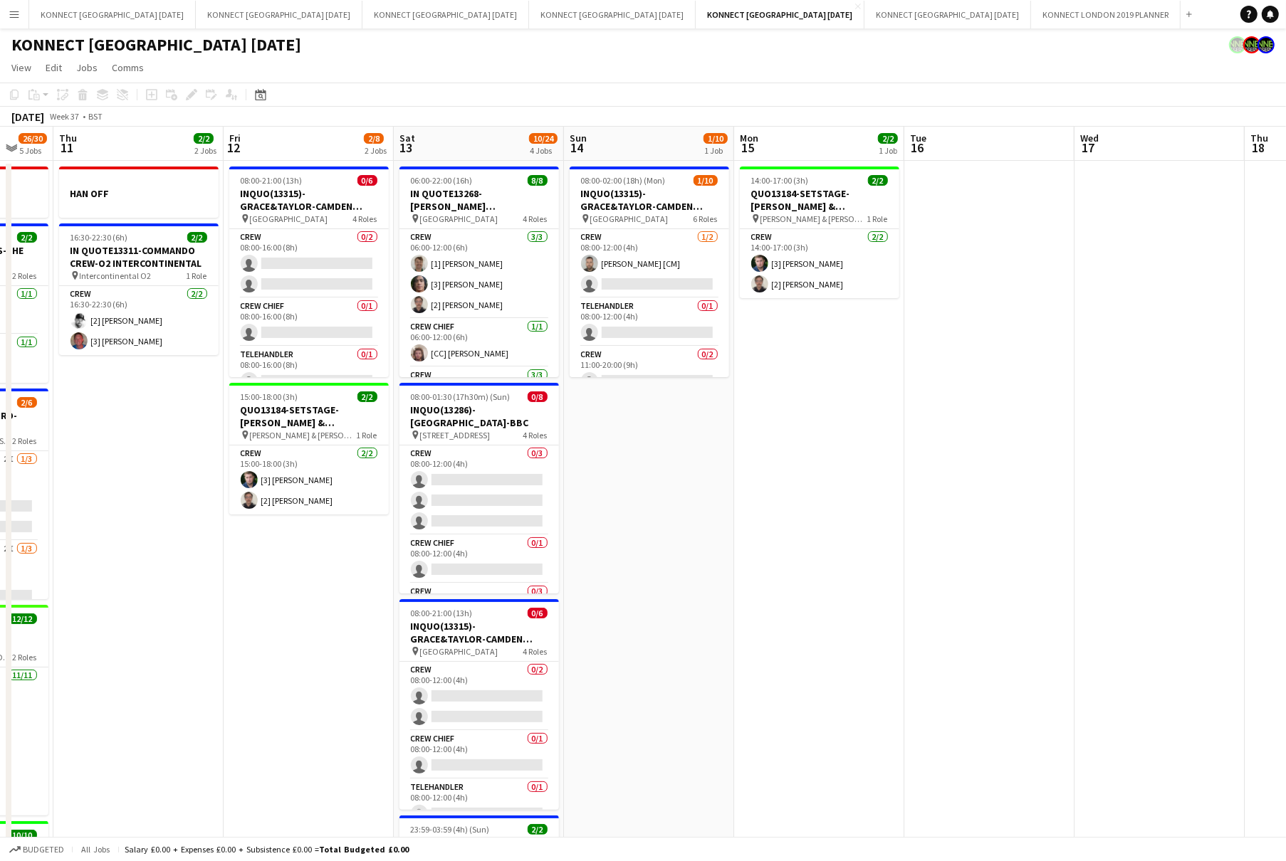
scroll to position [0, 562]
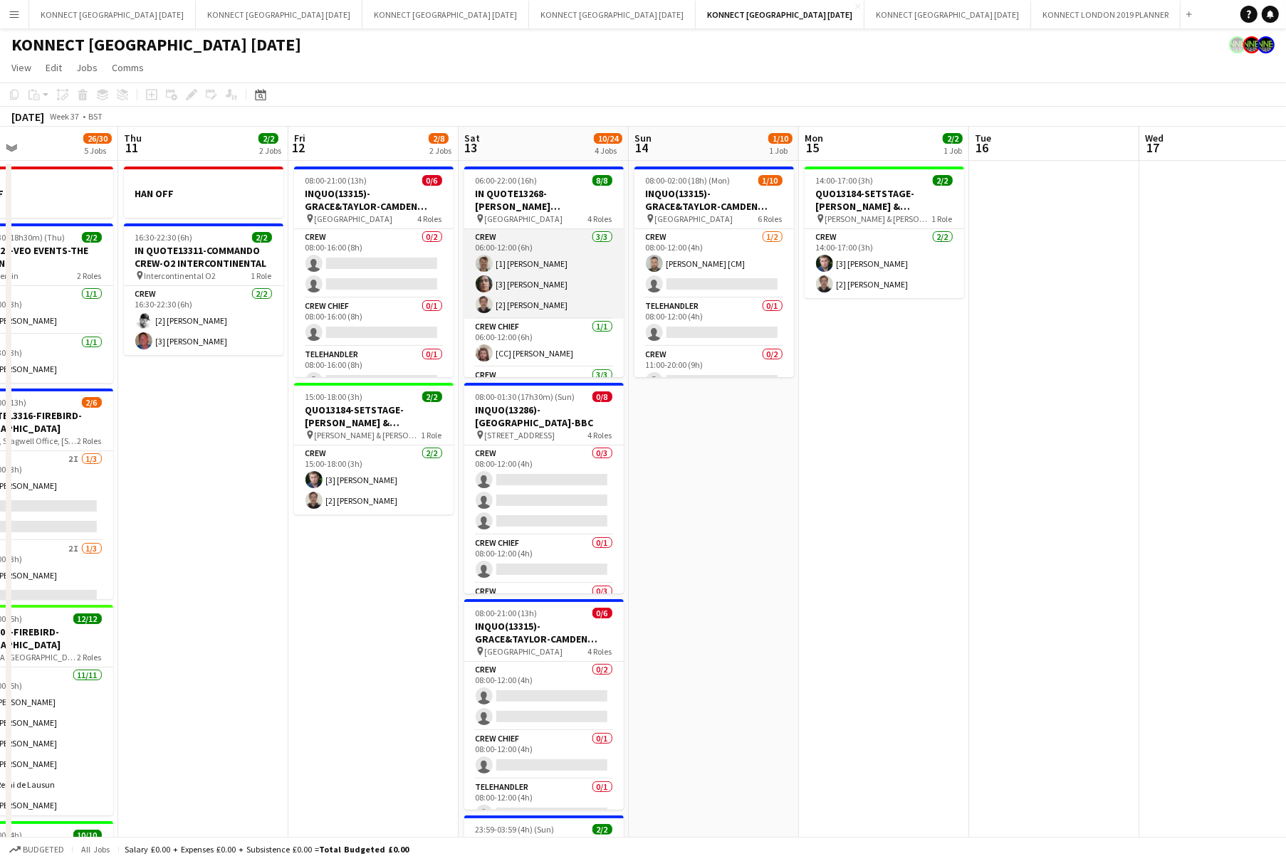
click at [534, 282] on app-card-role "Crew 3/3 06:00-12:00 (6h) [1] Alex Smith [3] Darren Huie [2] Nikolas Saylor" at bounding box center [543, 274] width 159 height 90
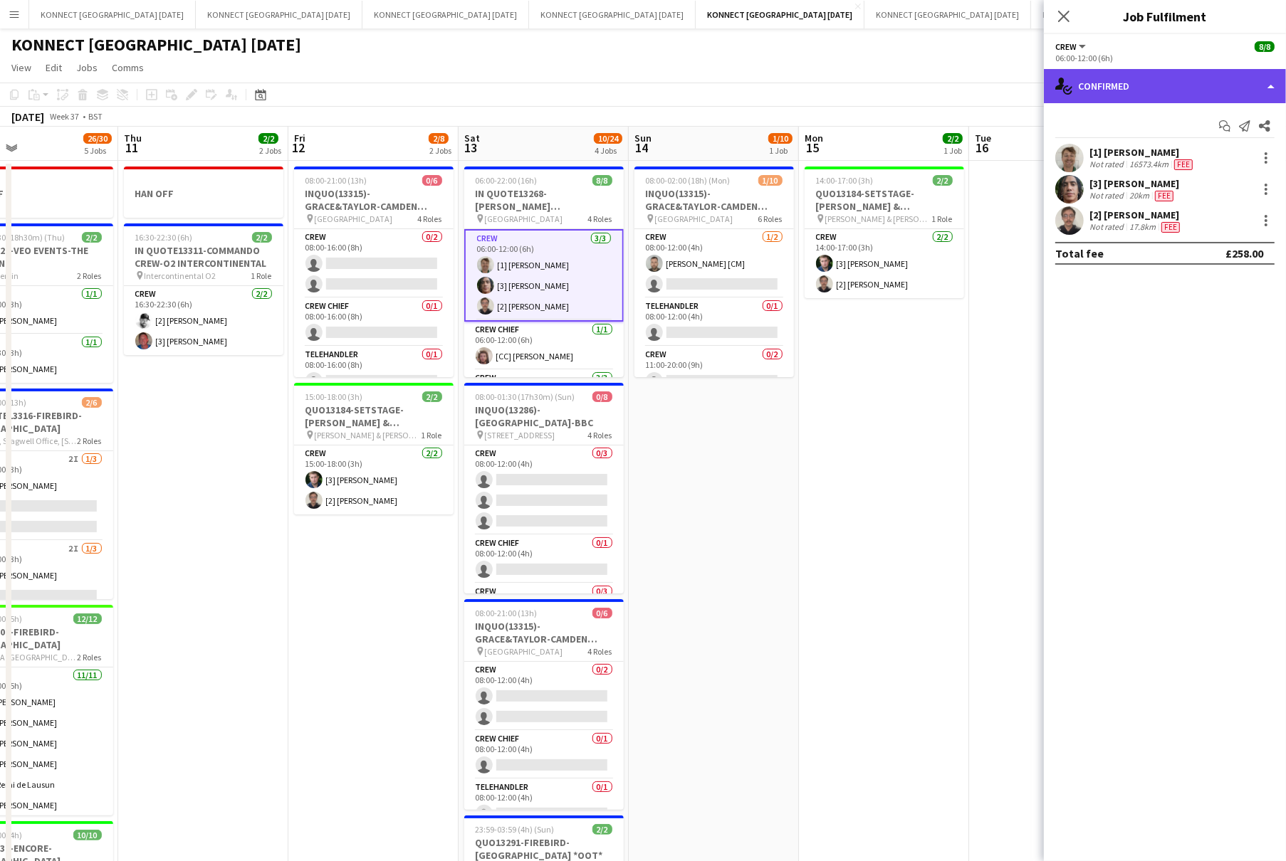
click at [1142, 85] on div "single-neutral-actions-check-2 Confirmed" at bounding box center [1164, 86] width 242 height 34
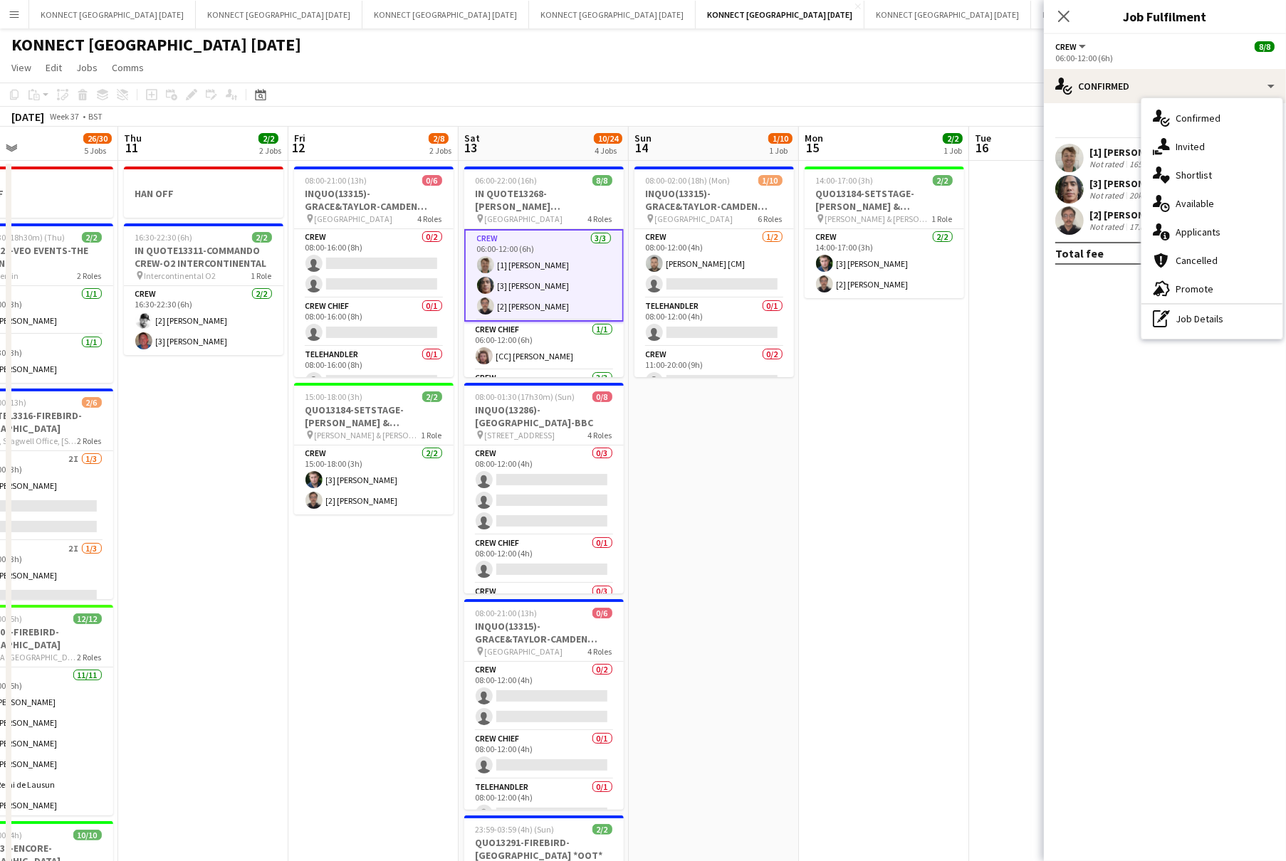
click at [1103, 111] on div "Start chat Send notification Share [1] Alex Smith Not rated 16573.4km Fee [3] D…" at bounding box center [1164, 189] width 242 height 173
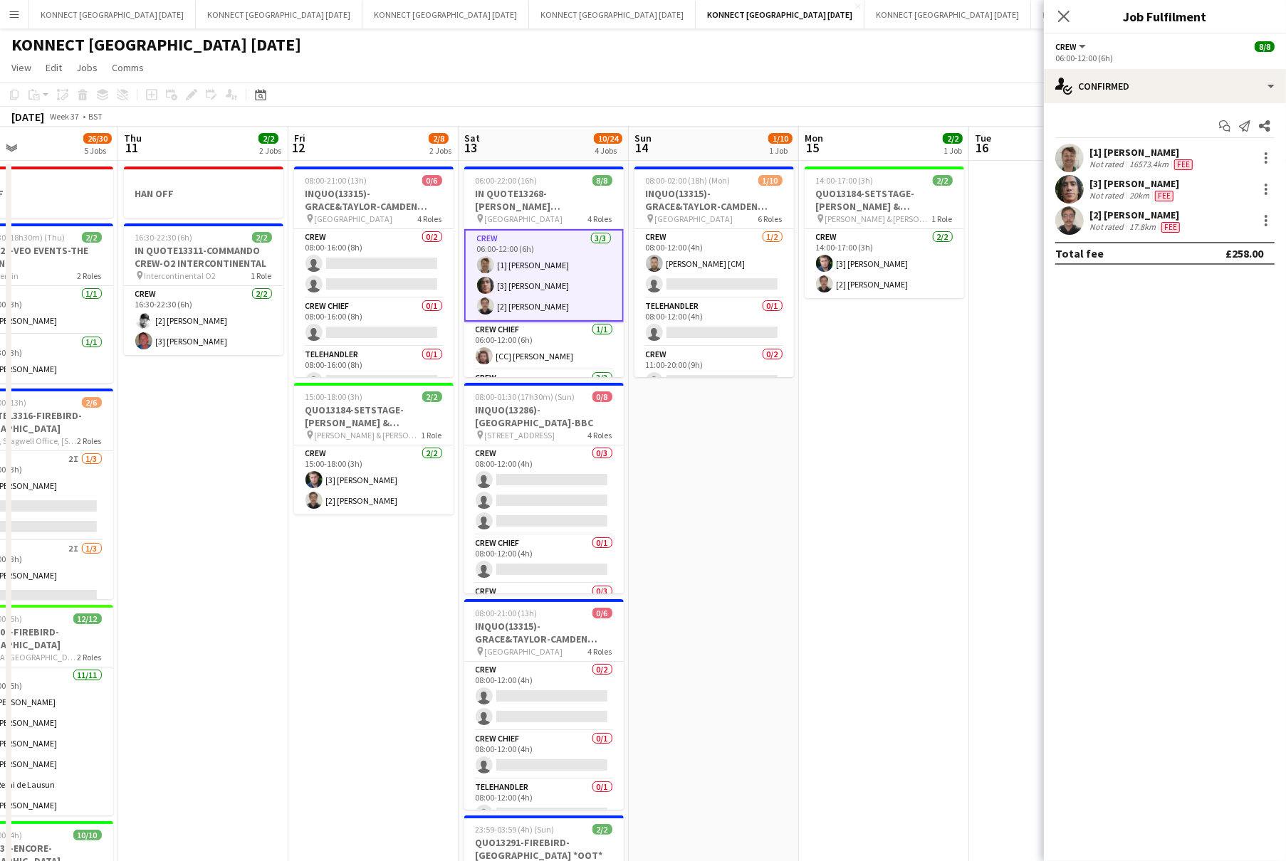
scroll to position [0, 611]
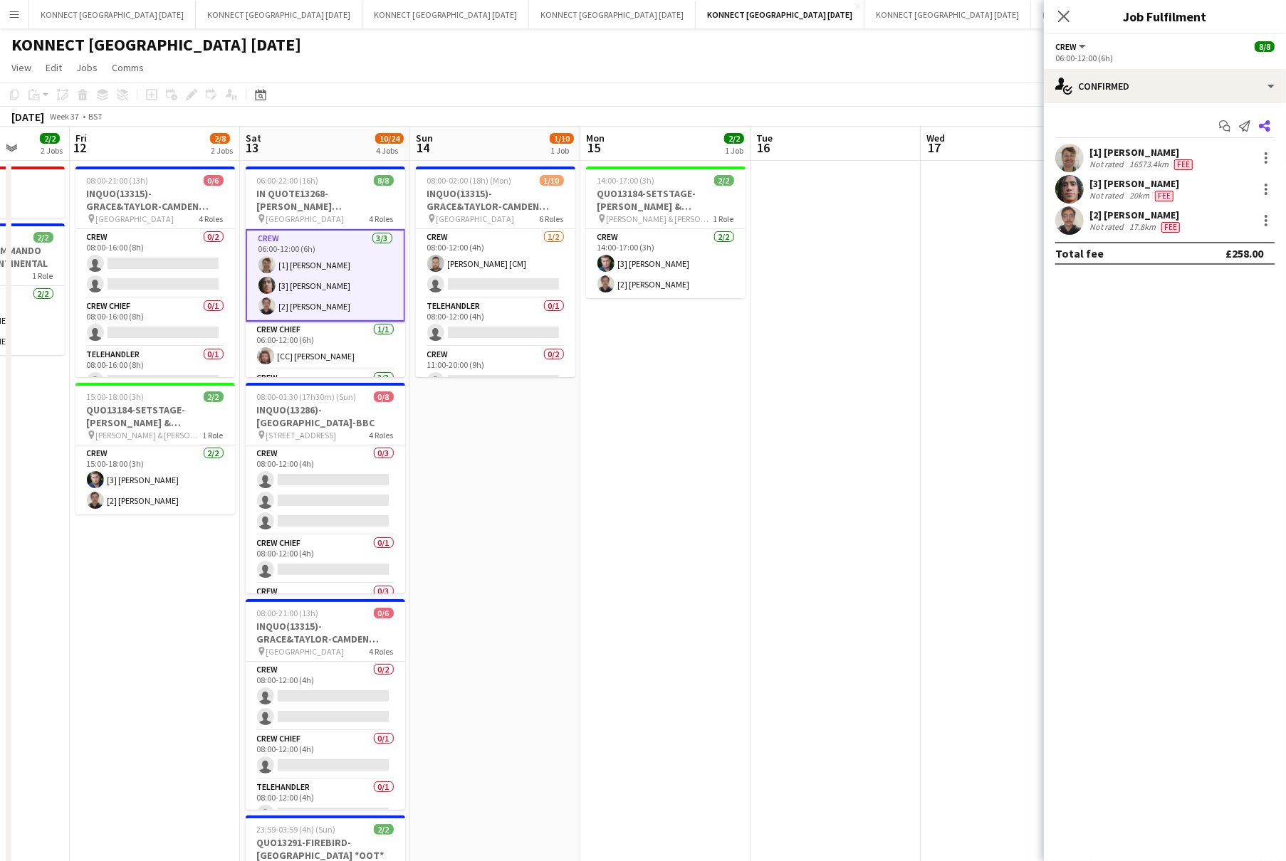
click at [1266, 126] on icon "Share" at bounding box center [1263, 125] width 11 height 11
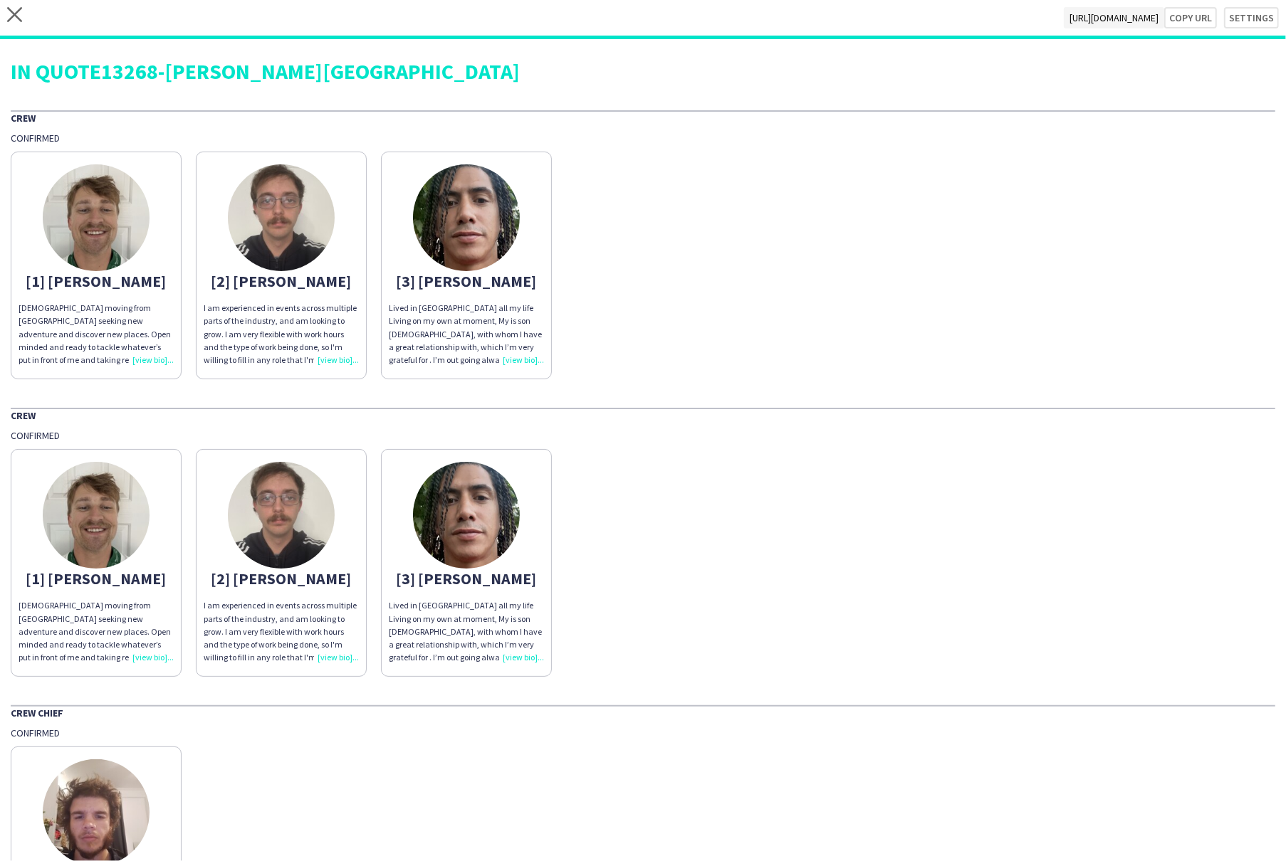
click at [664, 362] on div "[1] Alex 26 year old moving from Australia seeking new adventure and discover n…" at bounding box center [643, 261] width 1264 height 235
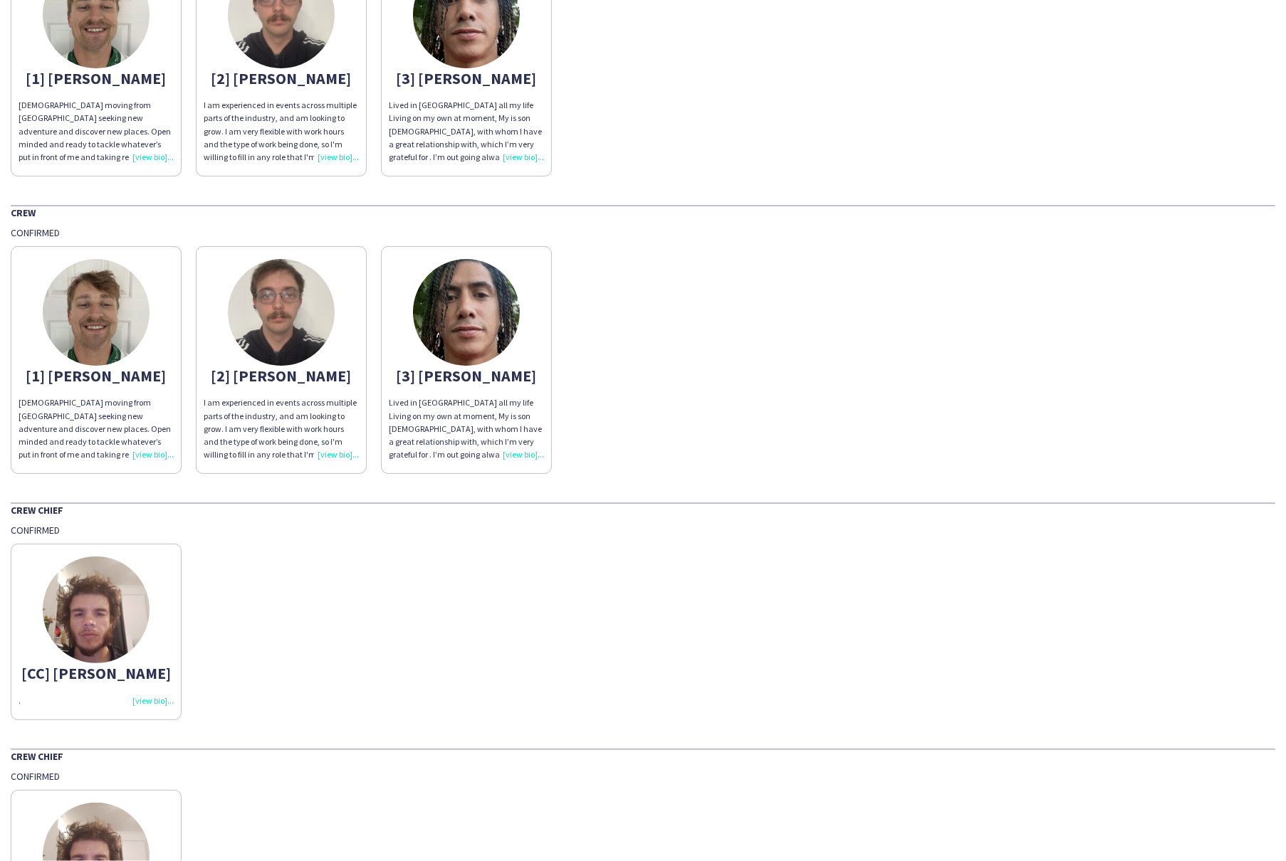
scroll to position [370, 0]
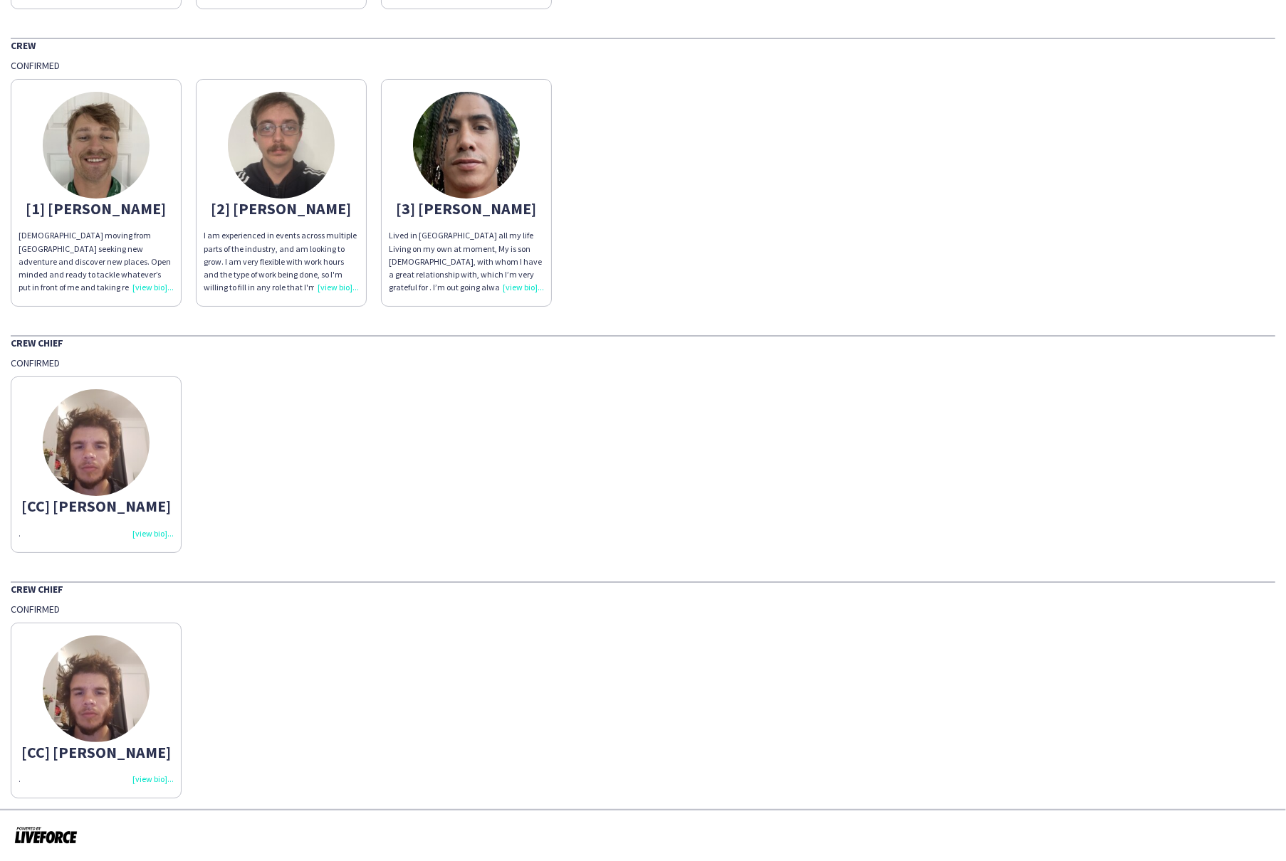
click at [152, 528] on div "." at bounding box center [96, 533] width 155 height 13
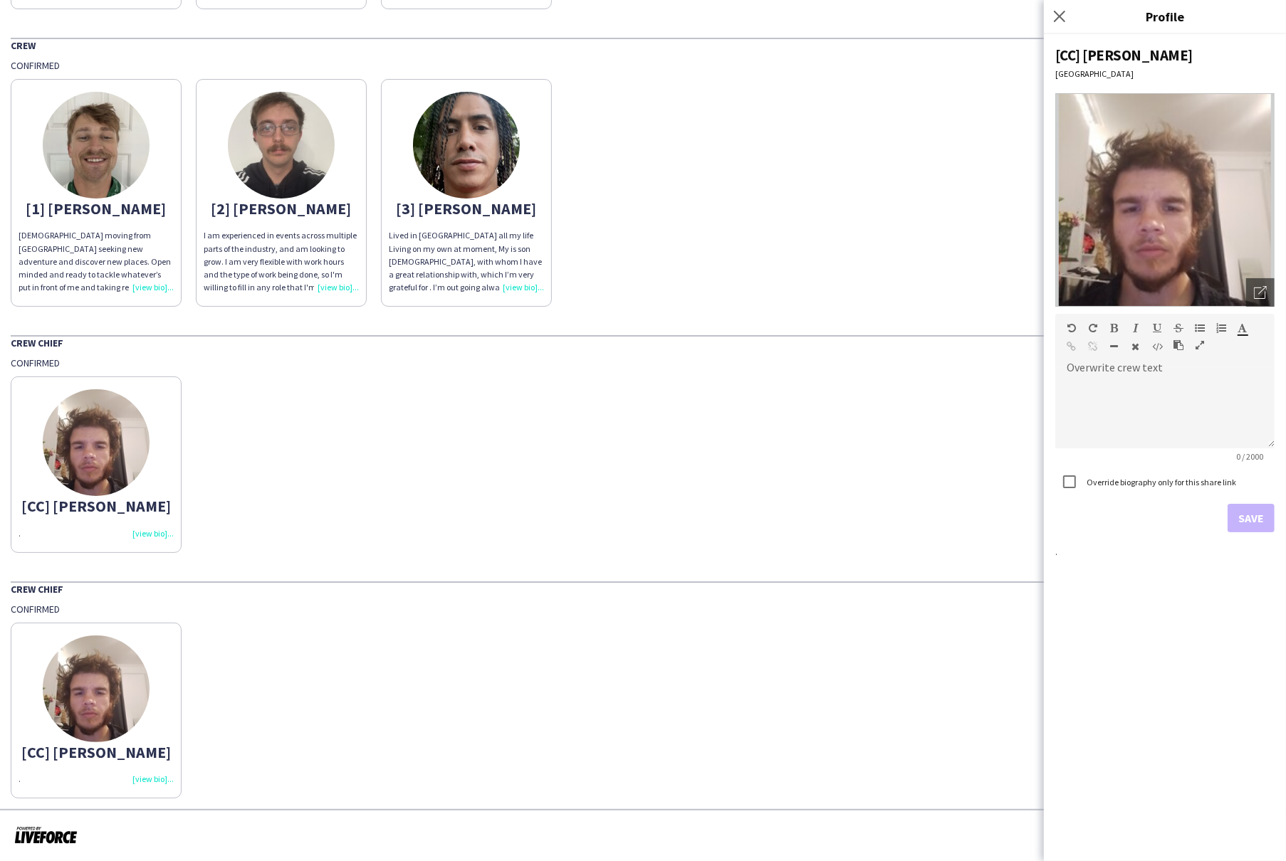
click at [152, 528] on div "." at bounding box center [96, 533] width 155 height 13
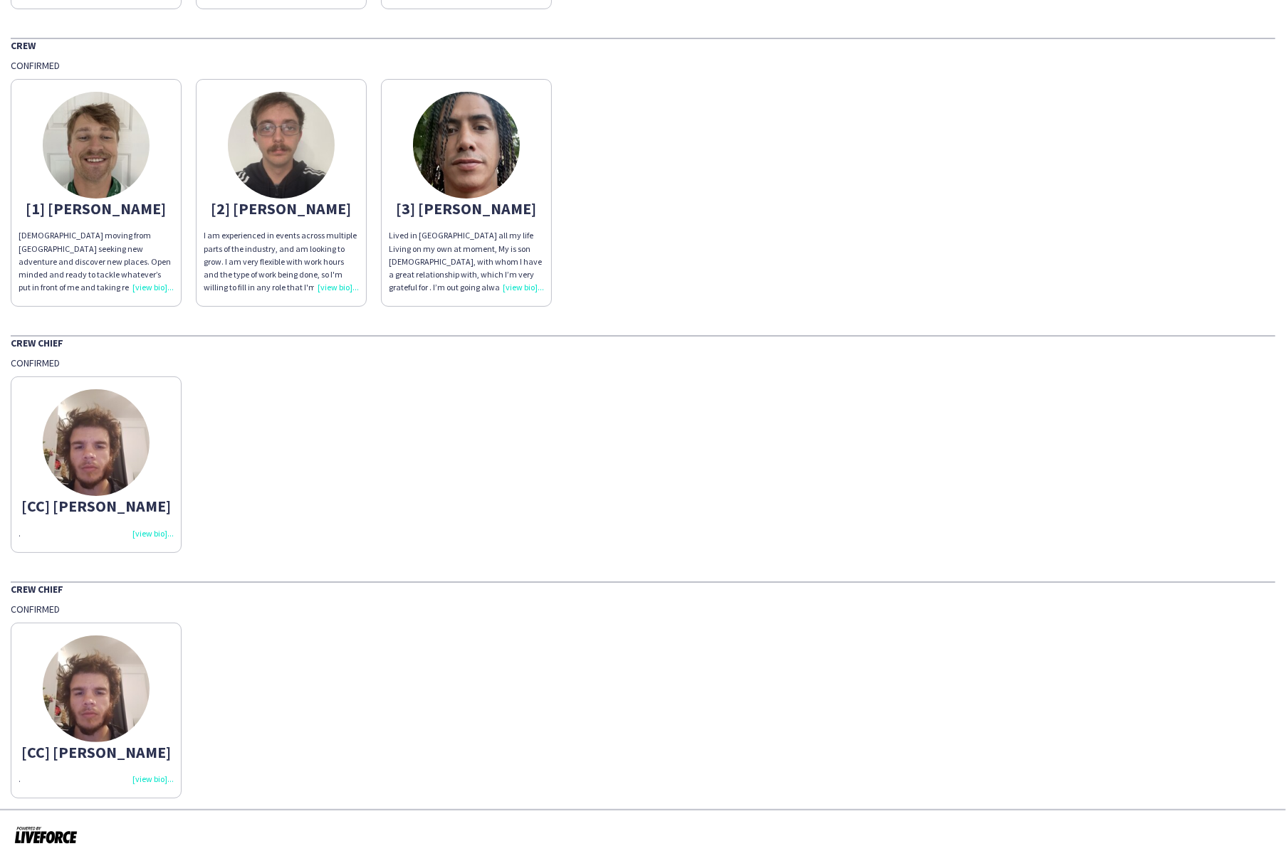
click at [554, 524] on div "[CC] Lucas ." at bounding box center [643, 460] width 1264 height 183
